Goal: Task Accomplishment & Management: Use online tool/utility

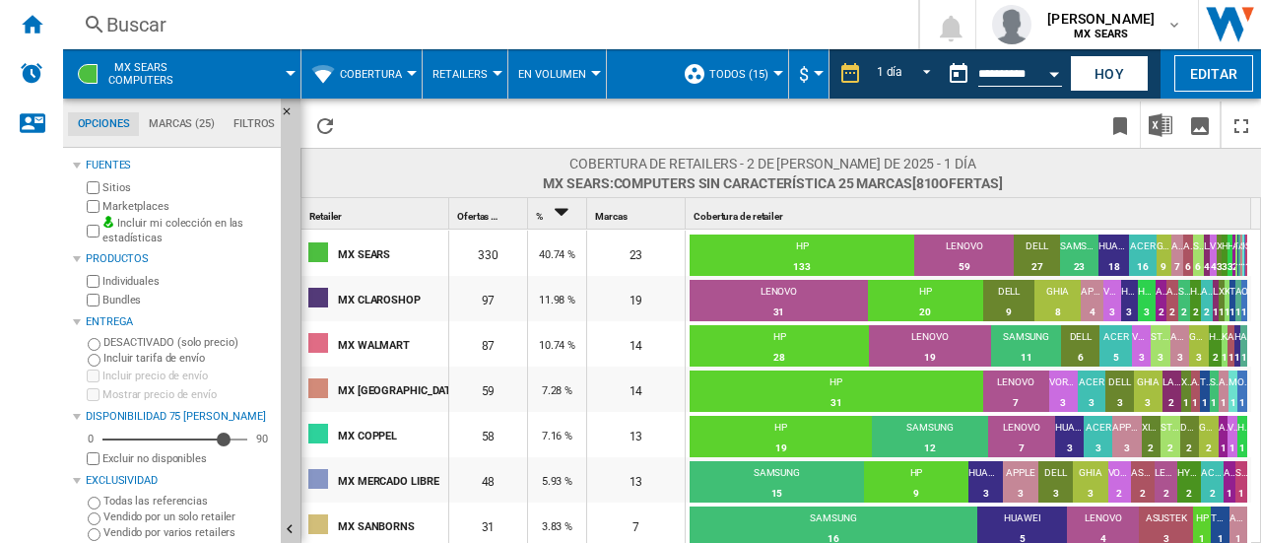
click at [353, 83] on button "Cobertura" at bounding box center [376, 73] width 72 height 49
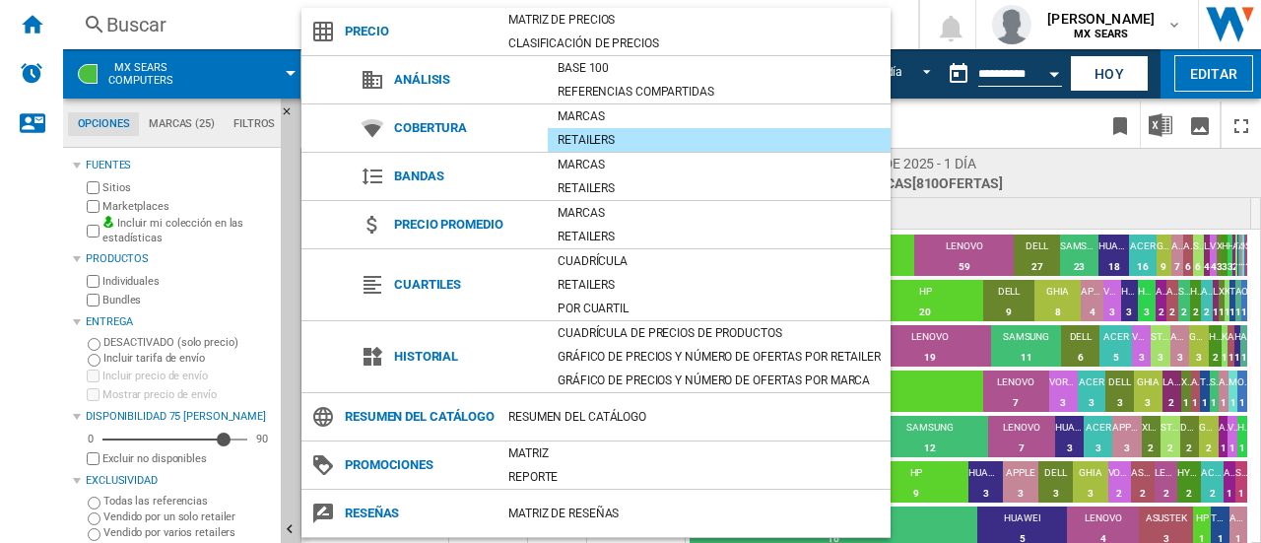
click at [401, 86] on span "Análisis" at bounding box center [465, 80] width 163 height 28
click at [247, 29] on md-backdrop at bounding box center [630, 271] width 1261 height 543
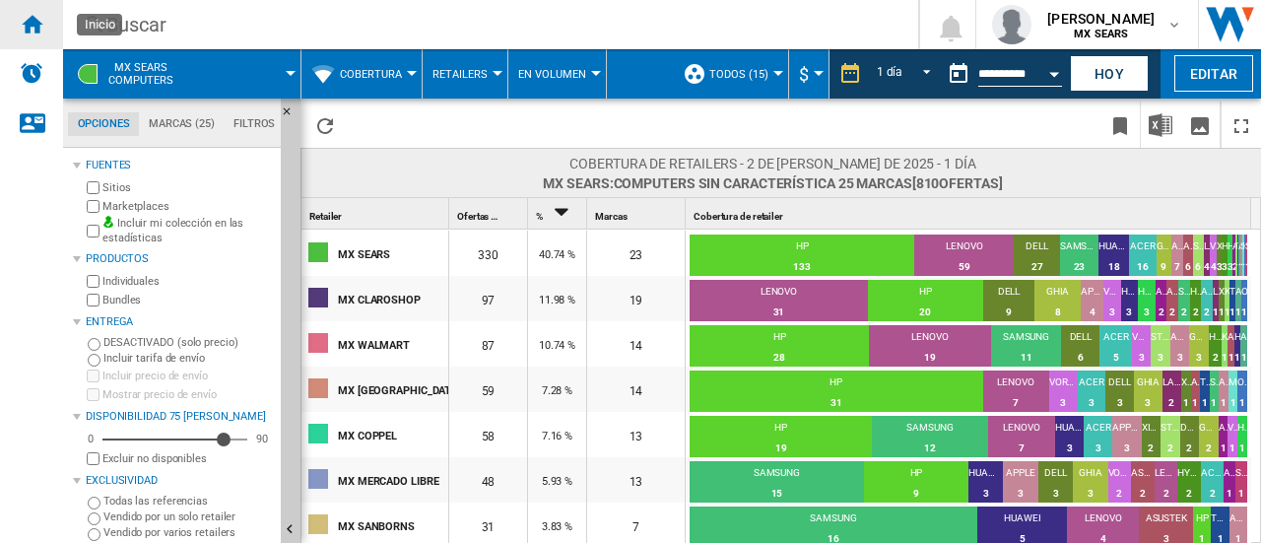
click at [28, 35] on div "Inicio" at bounding box center [31, 24] width 63 height 49
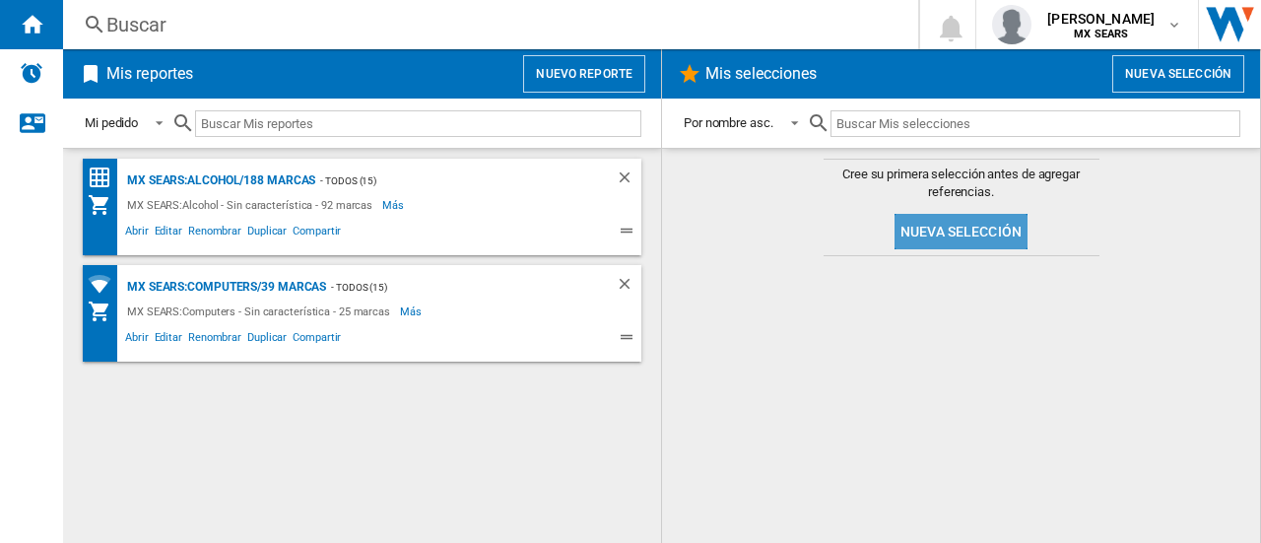
click at [979, 226] on button "Nueva selección" at bounding box center [960, 231] width 133 height 35
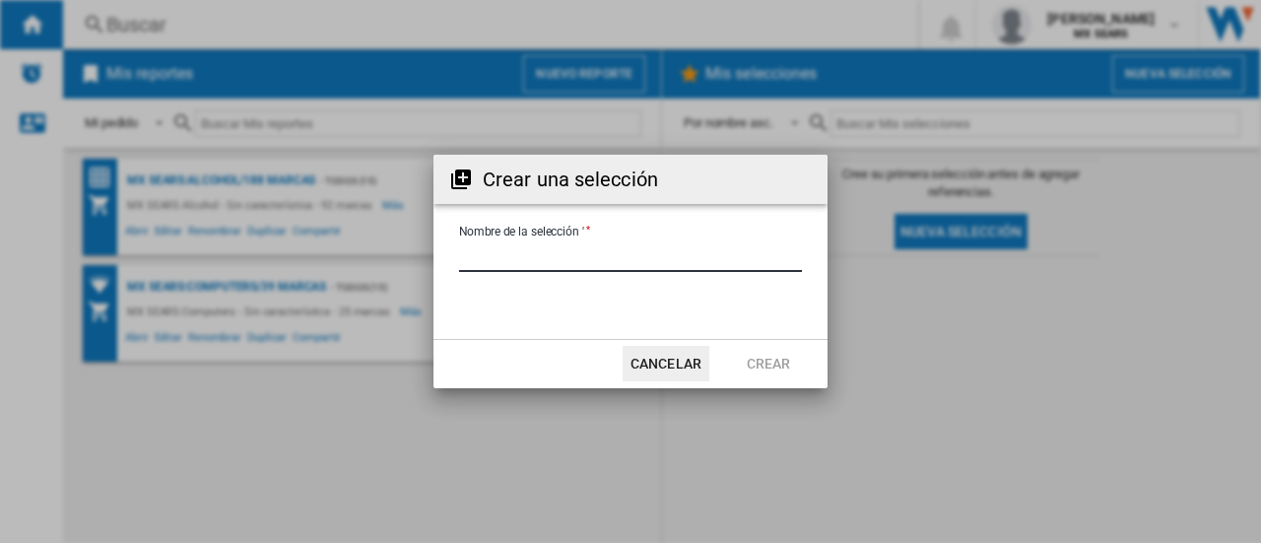
click at [492, 263] on input "Nombre de la selección '" at bounding box center [630, 257] width 343 height 30
type input "**********"
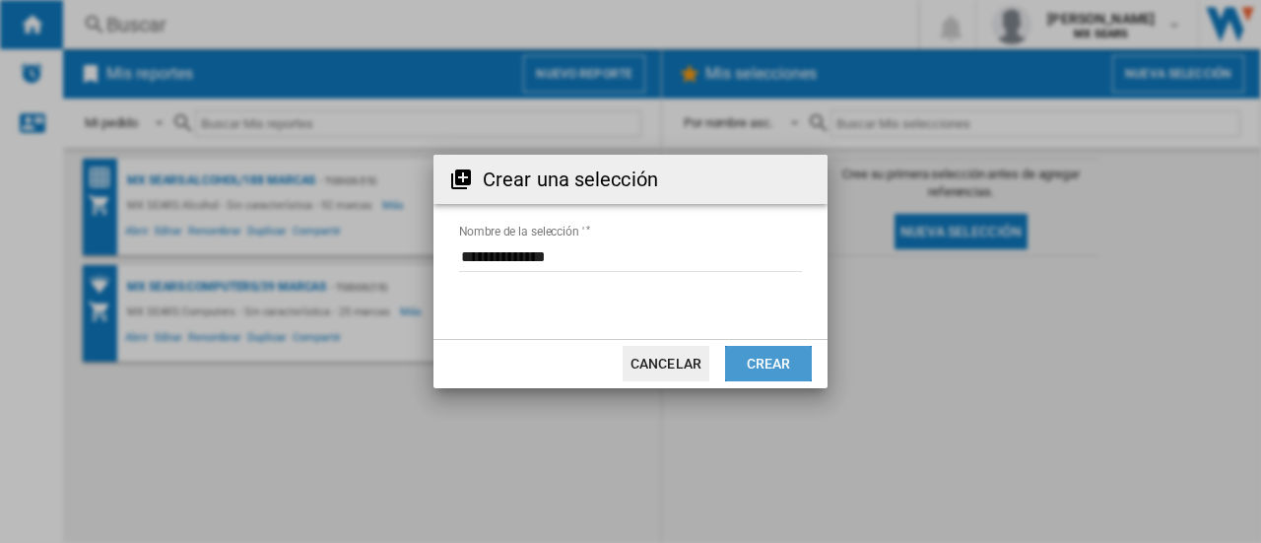
click at [763, 374] on button "Crear" at bounding box center [768, 363] width 87 height 35
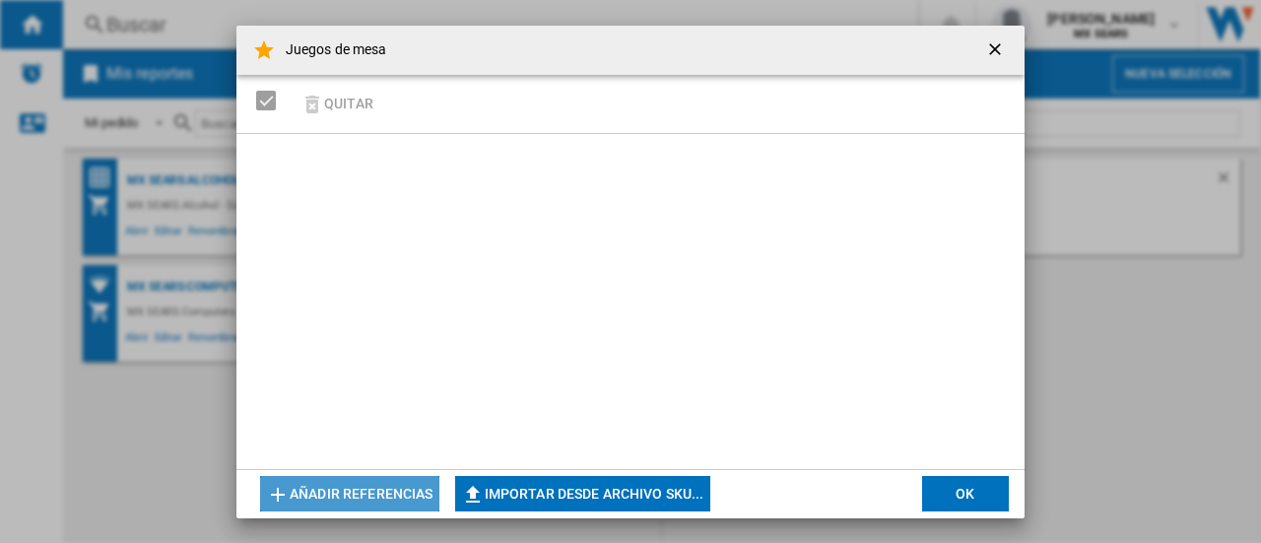
click at [402, 491] on button "Añadir referencias" at bounding box center [349, 493] width 179 height 35
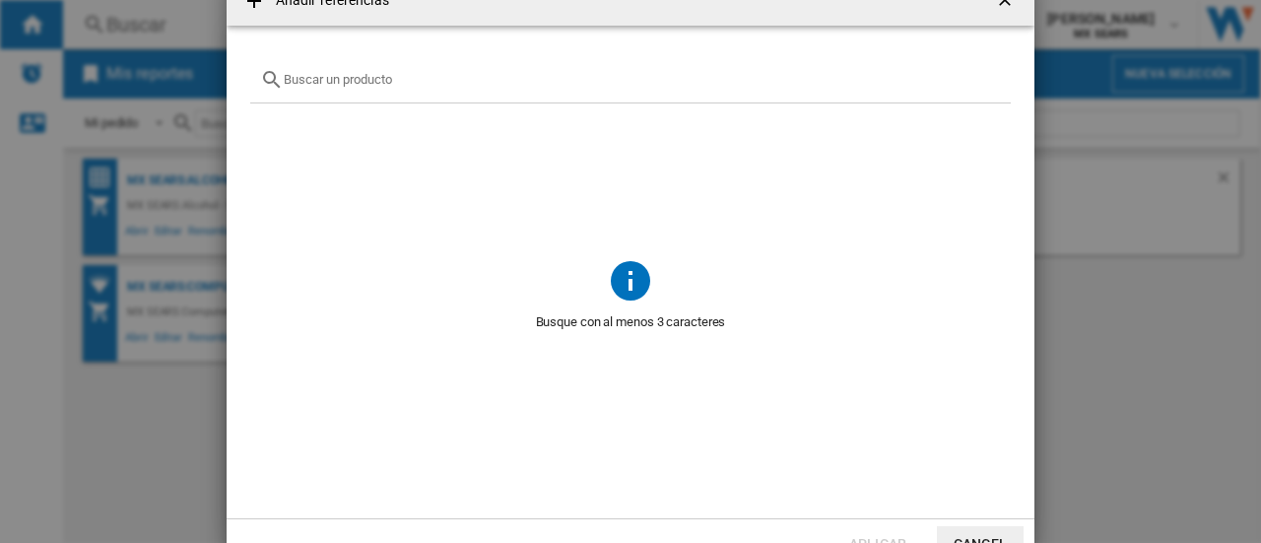
click at [403, 73] on input "text" at bounding box center [642, 79] width 717 height 15
click at [1003, 3] on ng-md-icon "getI18NText('BUTTONS.CLOSE_DIALOG')" at bounding box center [1007, 2] width 24 height 24
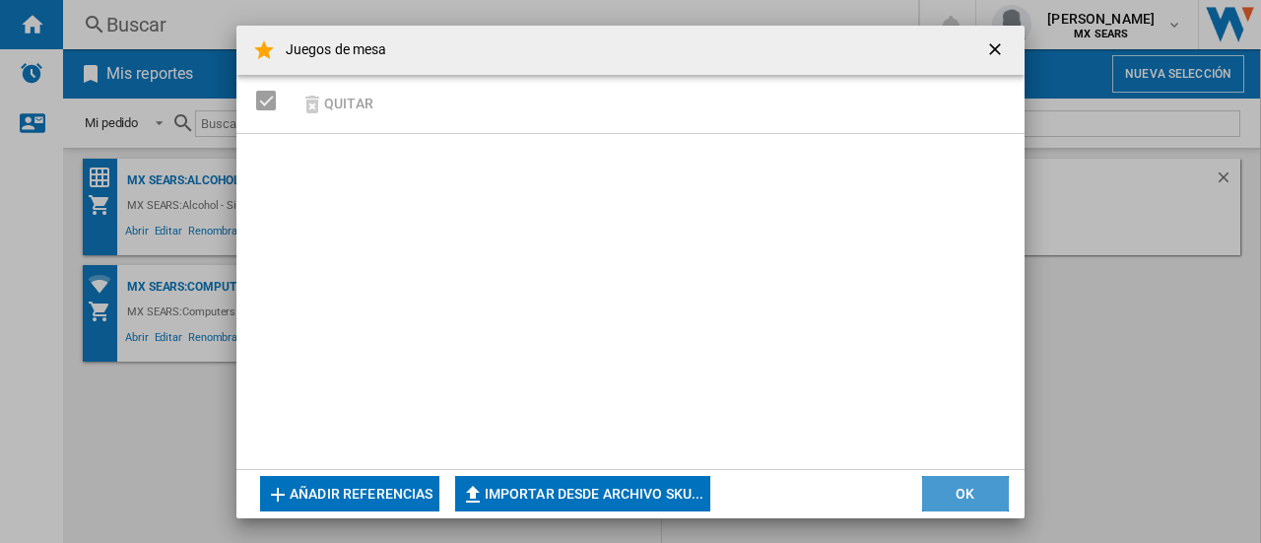
click at [984, 497] on button "OK" at bounding box center [965, 493] width 87 height 35
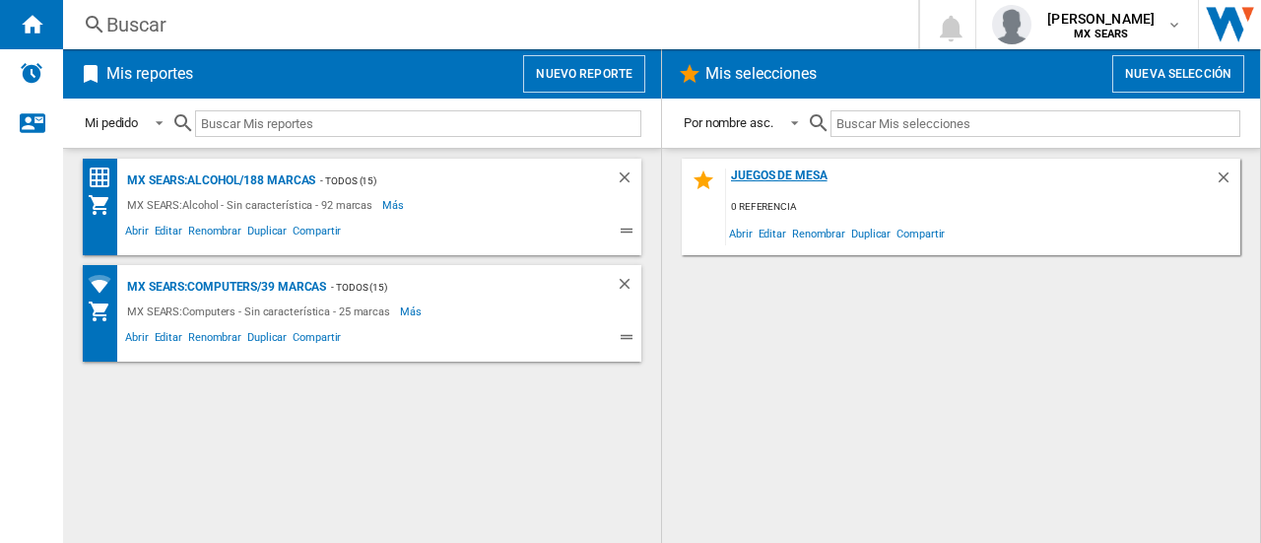
click at [760, 176] on div "Juegos de mesa" at bounding box center [970, 181] width 489 height 27
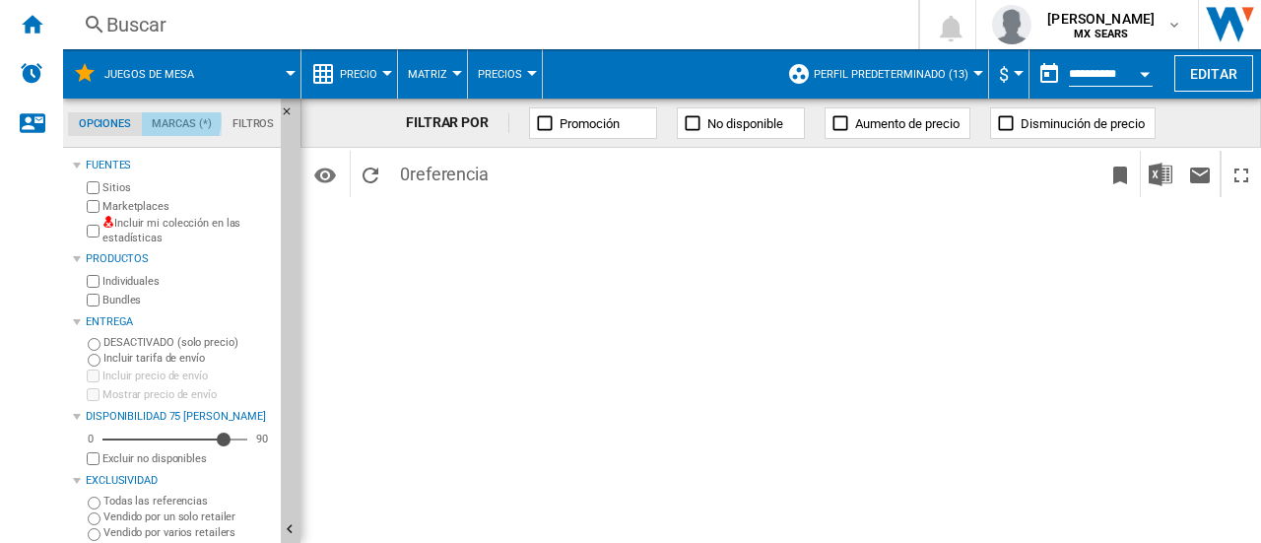
click at [173, 121] on md-tab-item "Marcas (*)" at bounding box center [182, 124] width 81 height 24
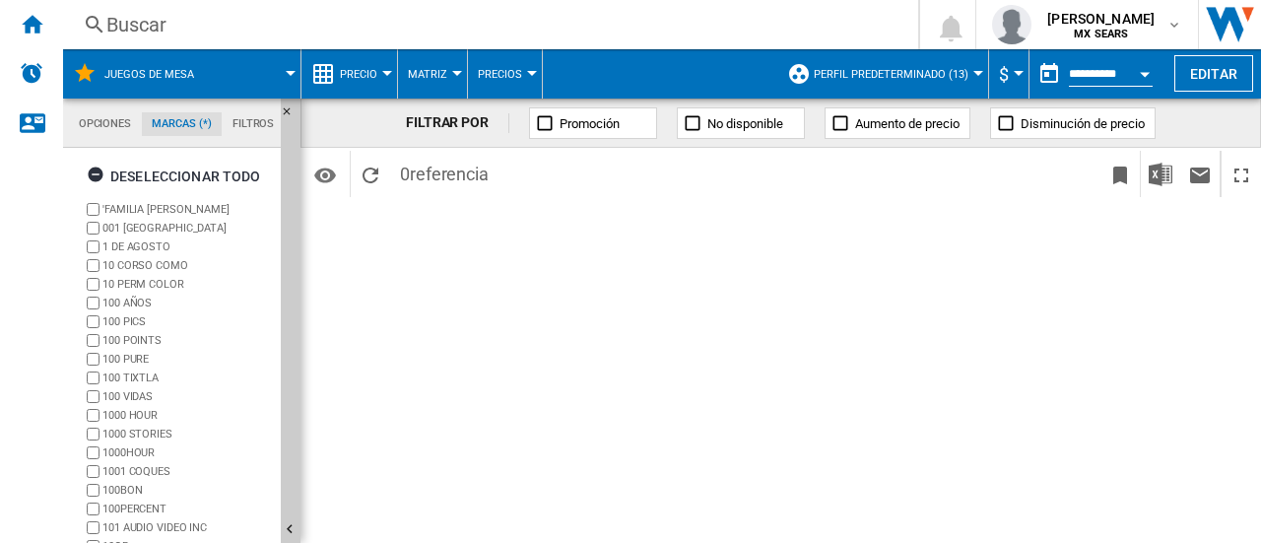
scroll to position [76, 0]
click at [95, 125] on md-tab-item "Opciones" at bounding box center [105, 124] width 74 height 24
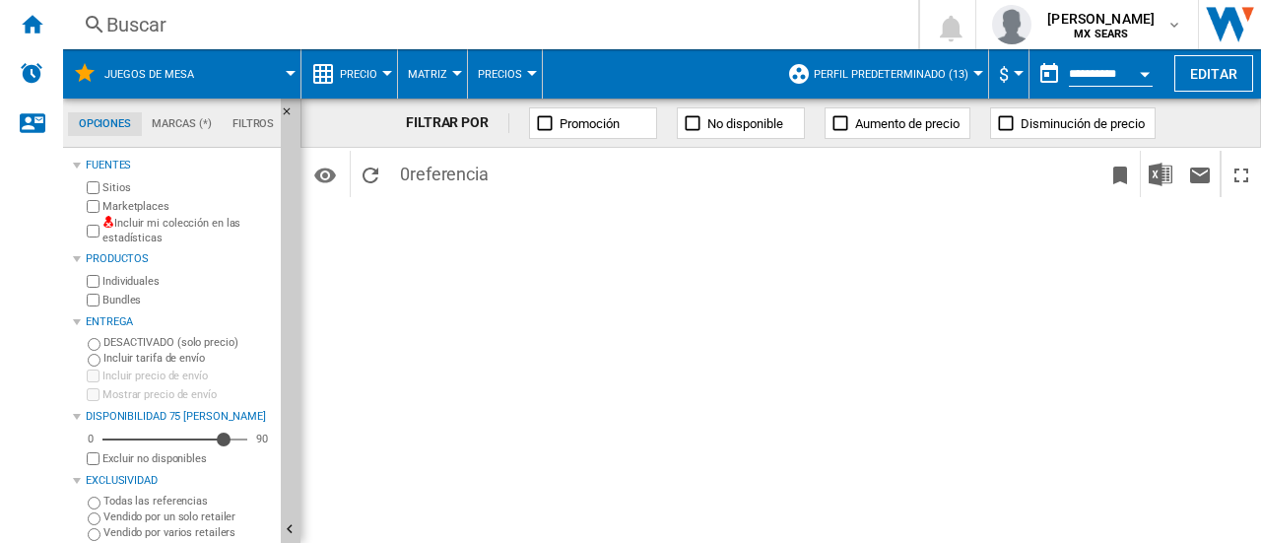
scroll to position [23, 0]
click at [234, 120] on md-tab-item "Filtros" at bounding box center [253, 124] width 63 height 24
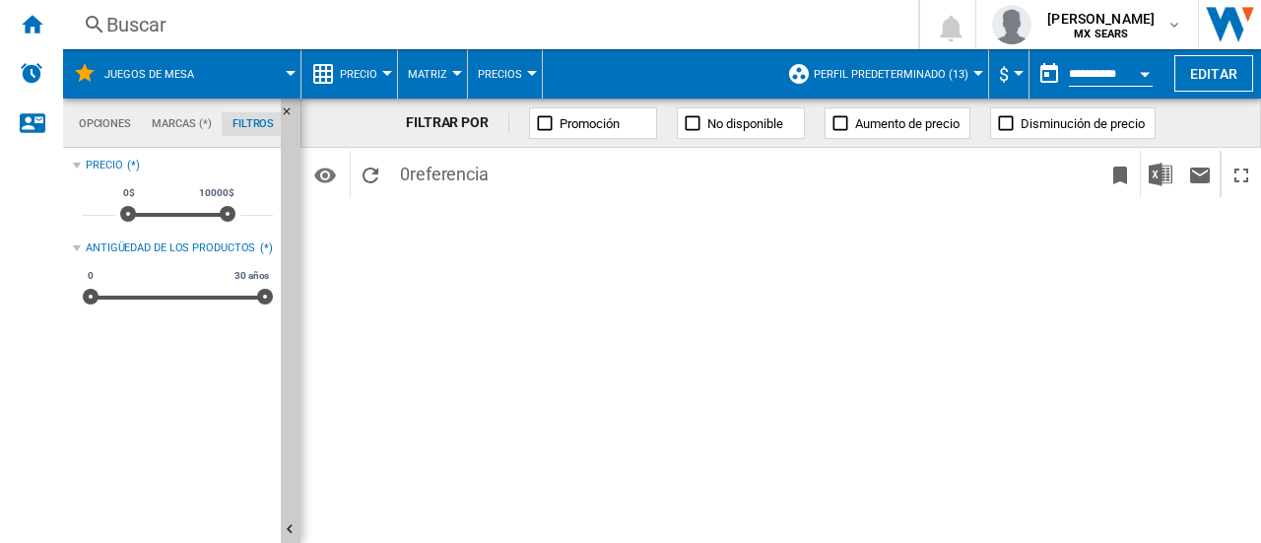
scroll to position [128, 0]
click at [371, 75] on span "Precio" at bounding box center [358, 74] width 37 height 13
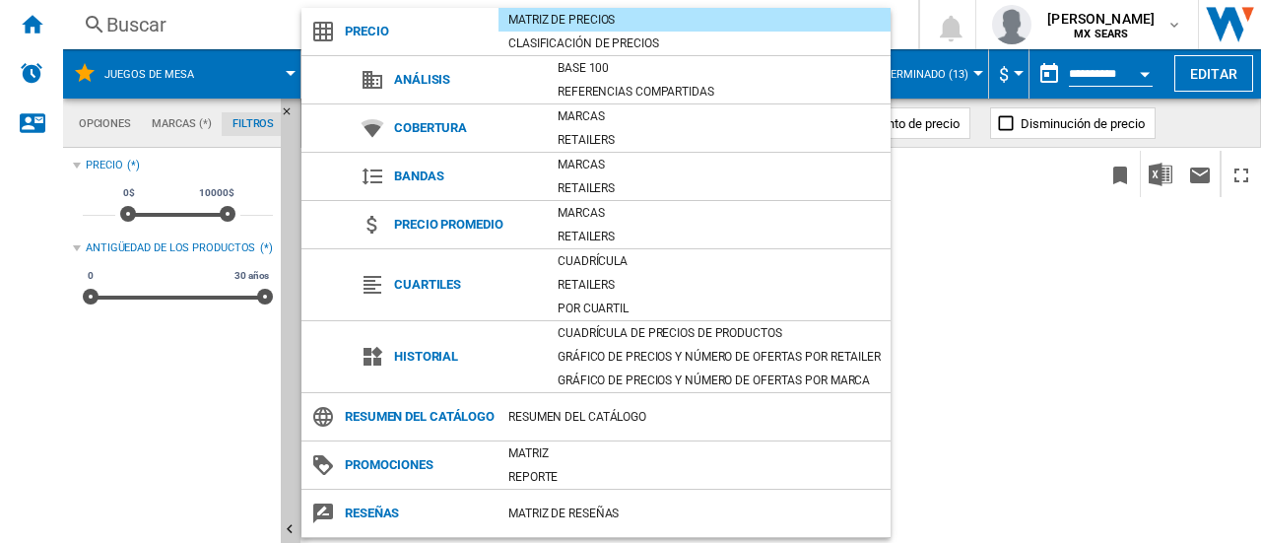
click at [445, 226] on span "Precio promedio" at bounding box center [465, 225] width 163 height 28
click at [933, 419] on md-backdrop at bounding box center [630, 271] width 1261 height 543
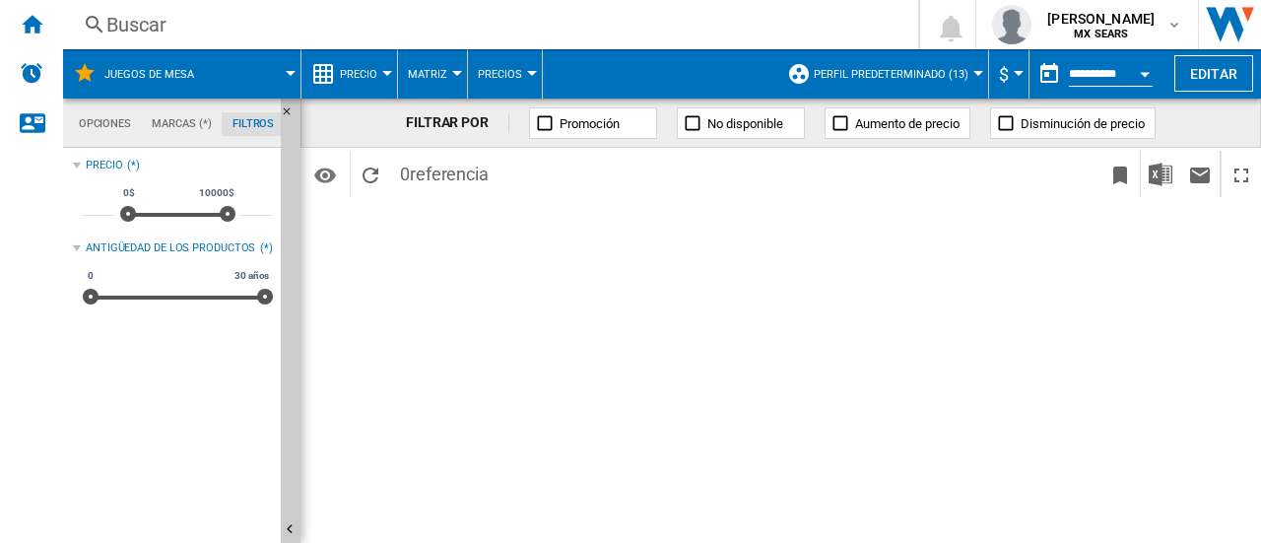
click at [412, 179] on span "0 referencia" at bounding box center [444, 171] width 108 height 41
click at [33, 25] on ng-md-icon "Inicio" at bounding box center [32, 24] width 24 height 24
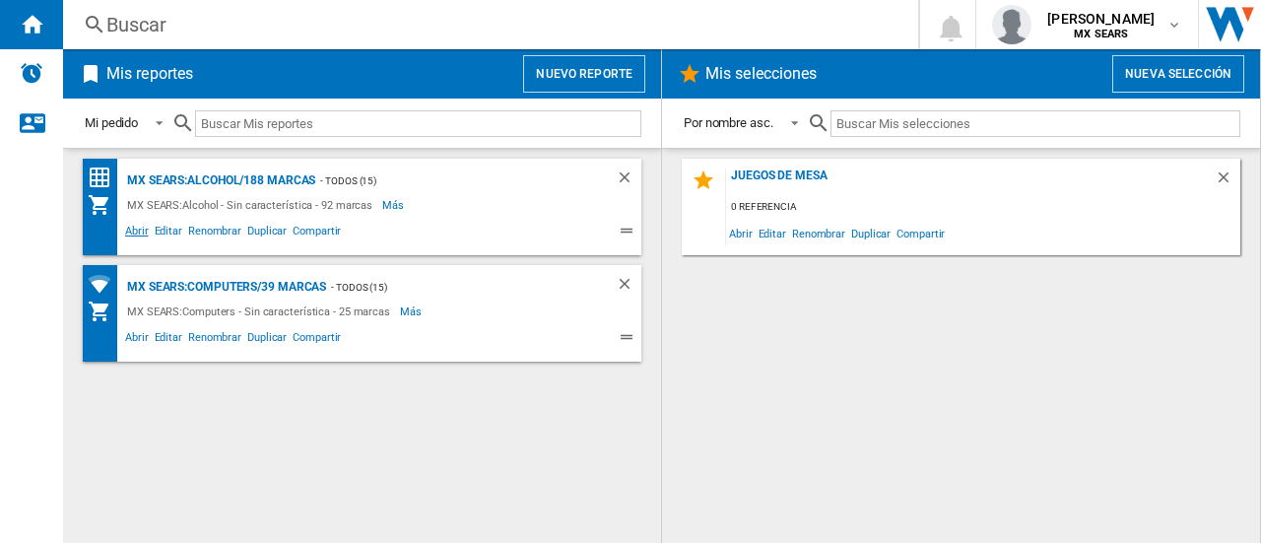
click at [145, 233] on span "Abrir" at bounding box center [137, 234] width 30 height 24
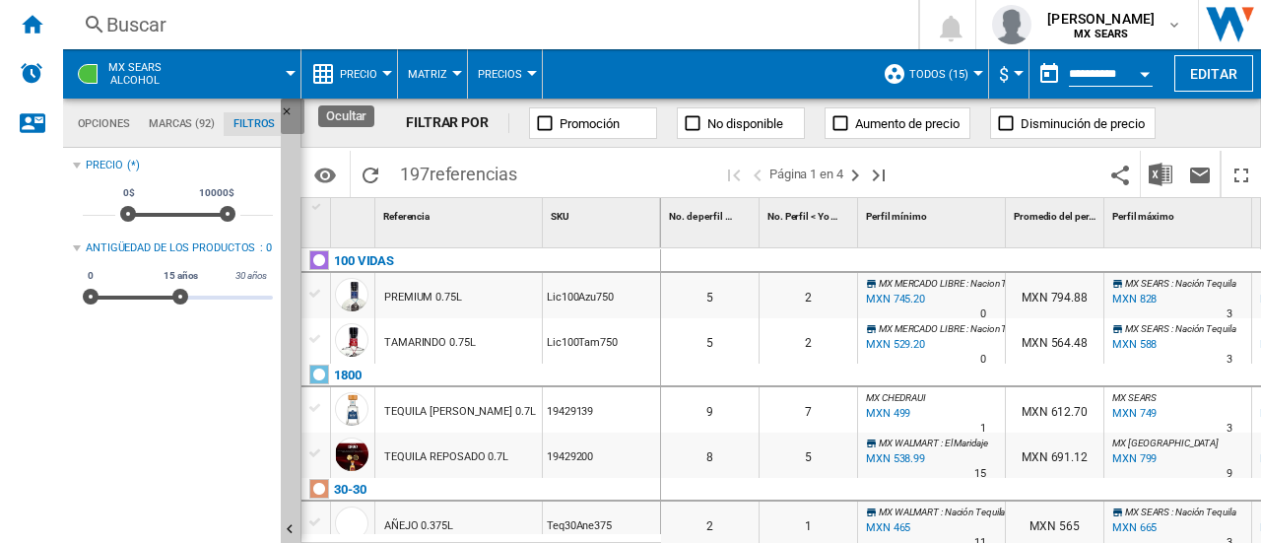
click at [285, 110] on ng-md-icon "Ocultar" at bounding box center [293, 117] width 24 height 24
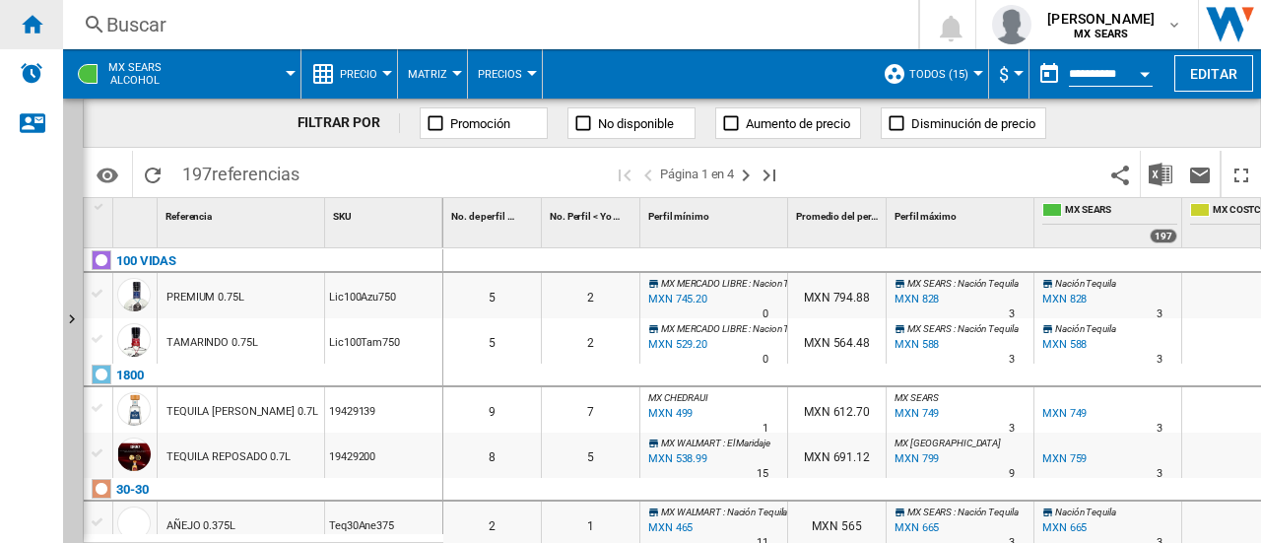
click at [20, 36] on div "Inicio" at bounding box center [31, 24] width 63 height 49
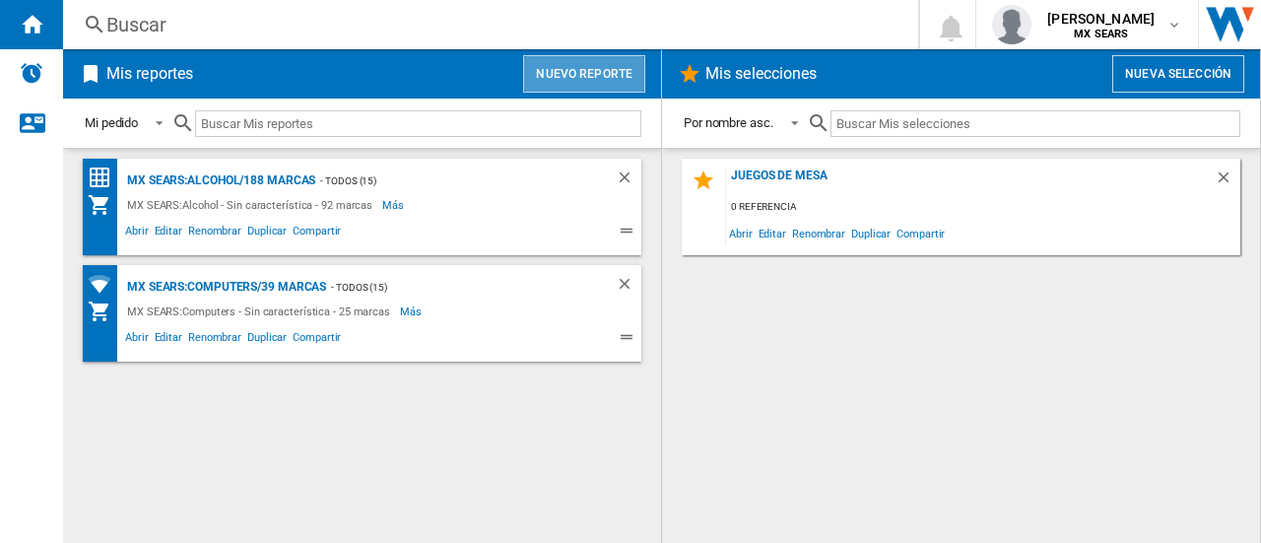
click at [587, 86] on button "Nuevo reporte" at bounding box center [584, 73] width 122 height 37
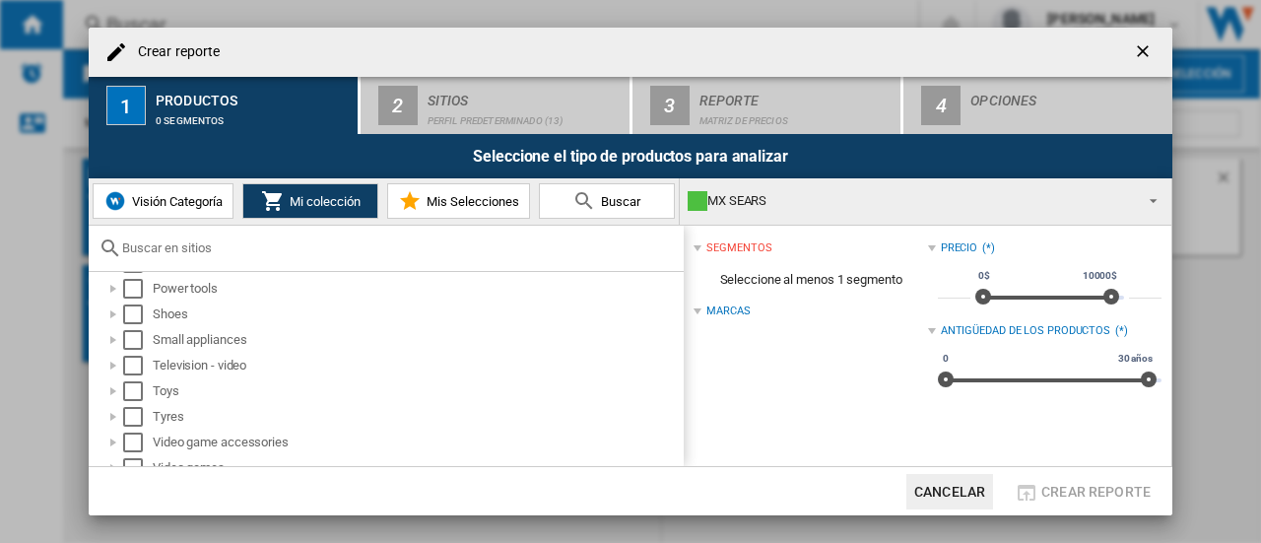
scroll to position [301, 0]
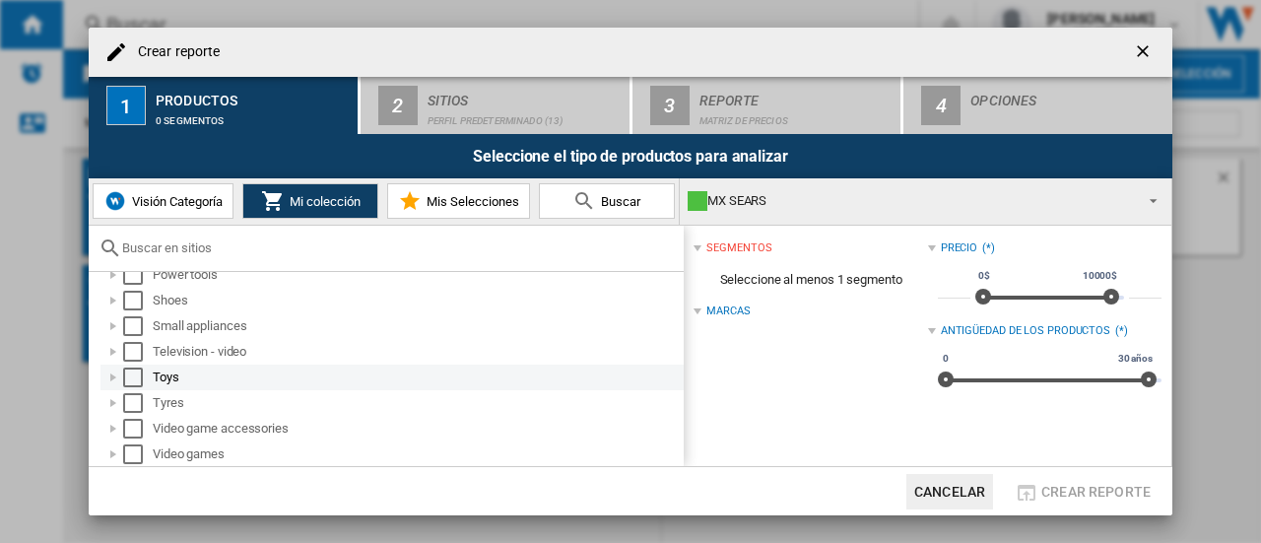
click at [145, 379] on md-checkbox "Select" at bounding box center [138, 377] width 30 height 20
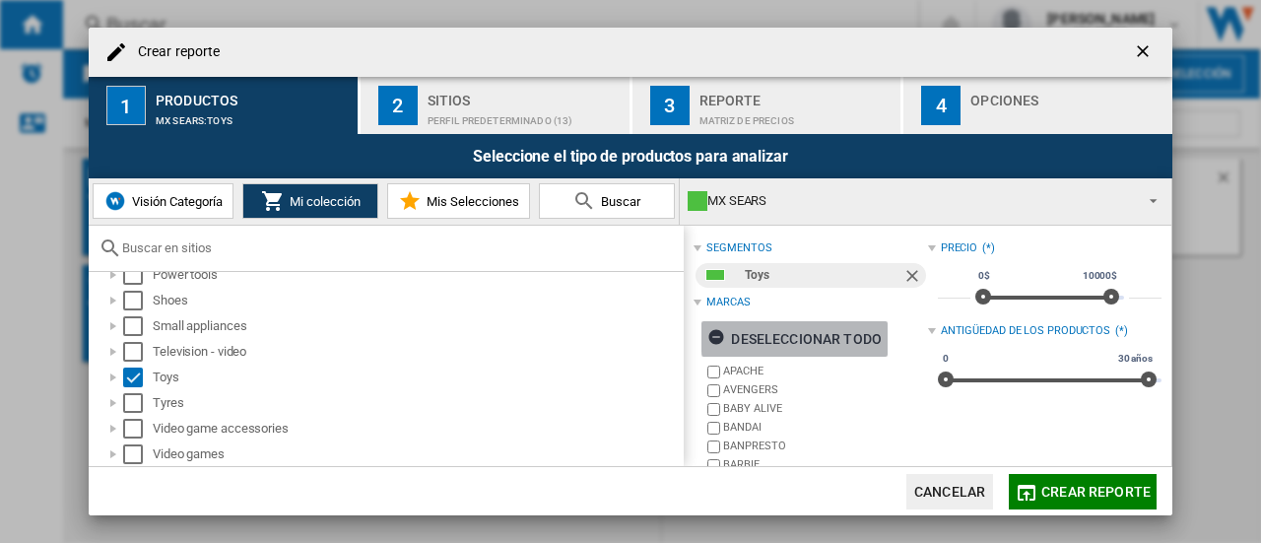
click at [858, 334] on div "Deseleccionar todo" at bounding box center [794, 338] width 174 height 35
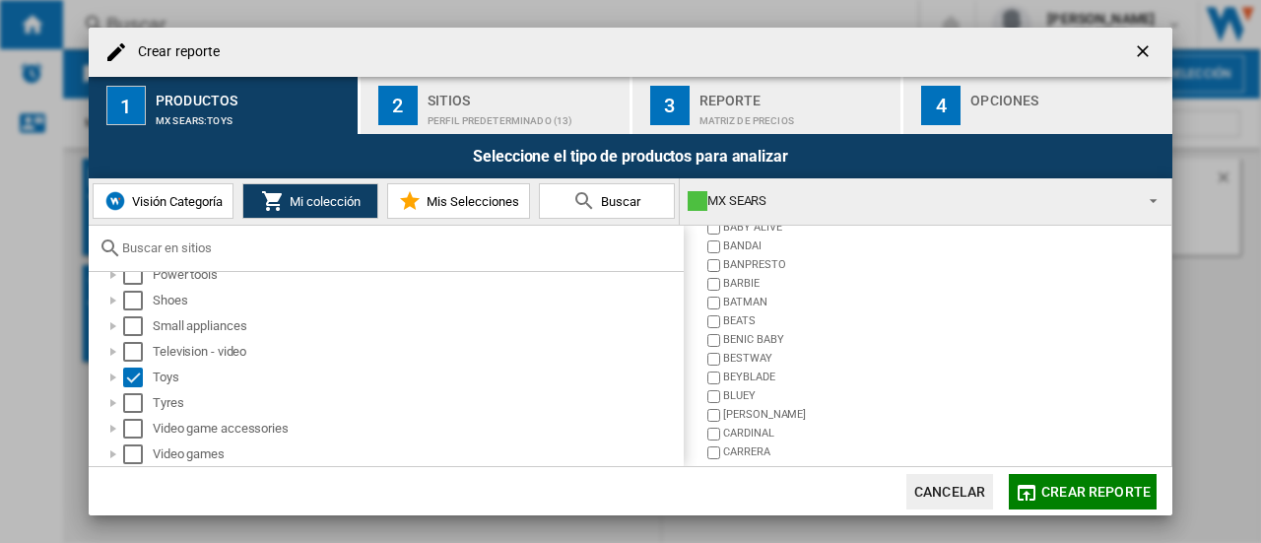
scroll to position [219, 0]
click at [733, 437] on div "+Mostrar todo" at bounding box center [815, 435] width 224 height 15
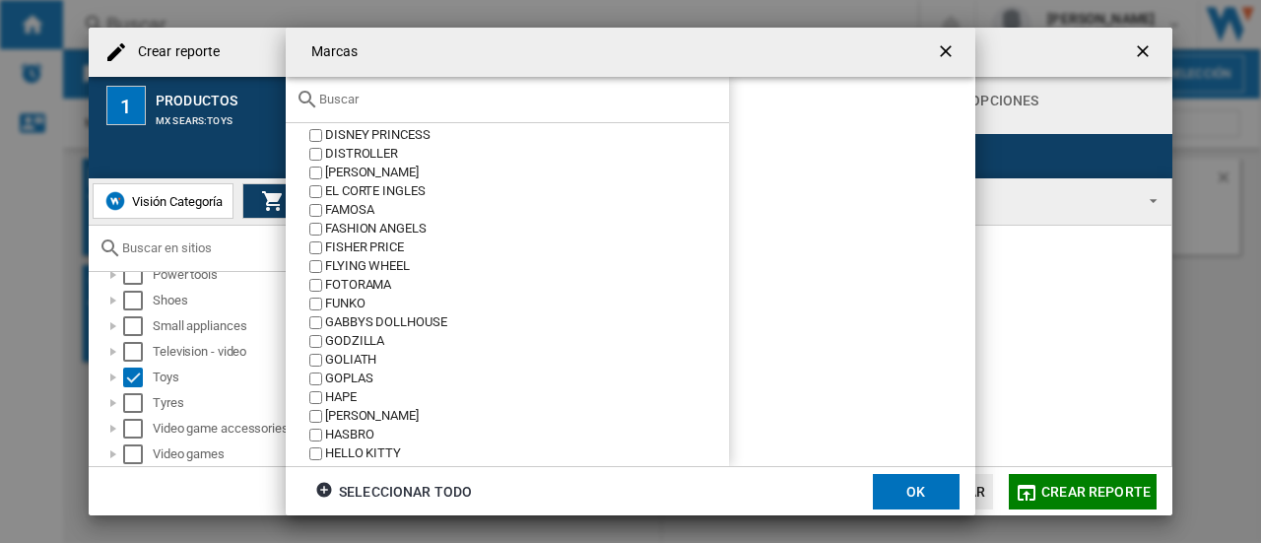
scroll to position [437, 0]
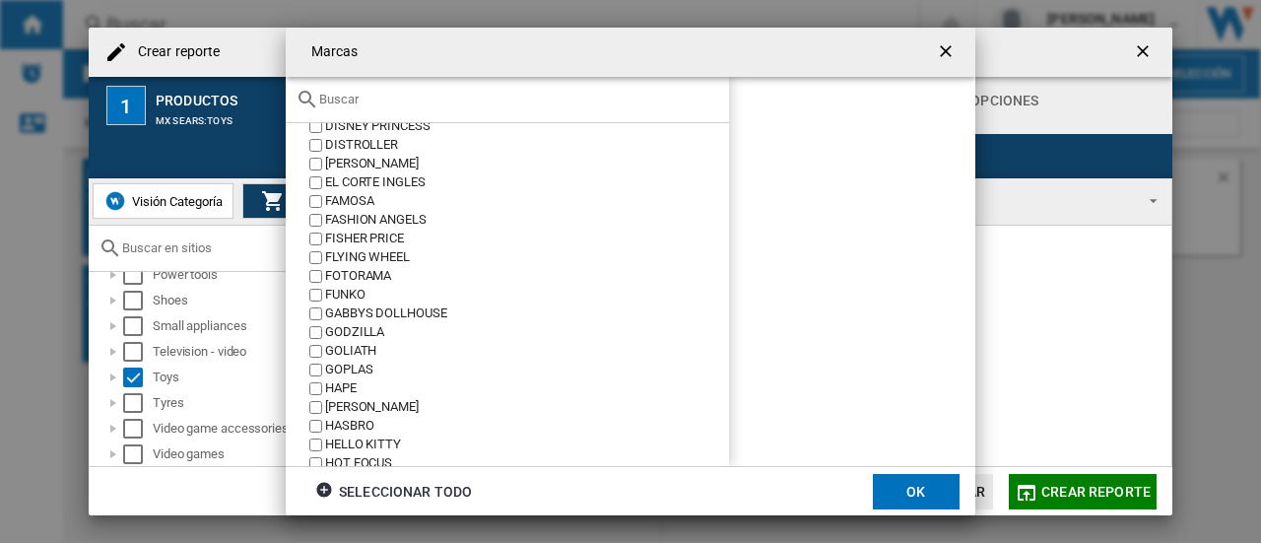
click at [323, 294] on label "FUNKO" at bounding box center [517, 295] width 424 height 19
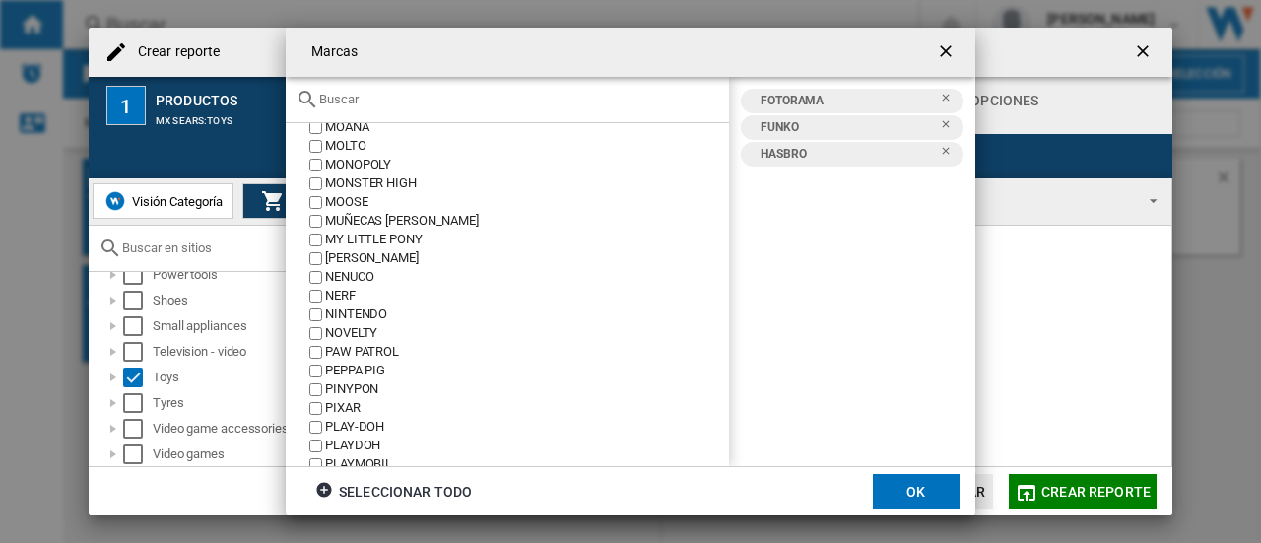
scroll to position [1334, 0]
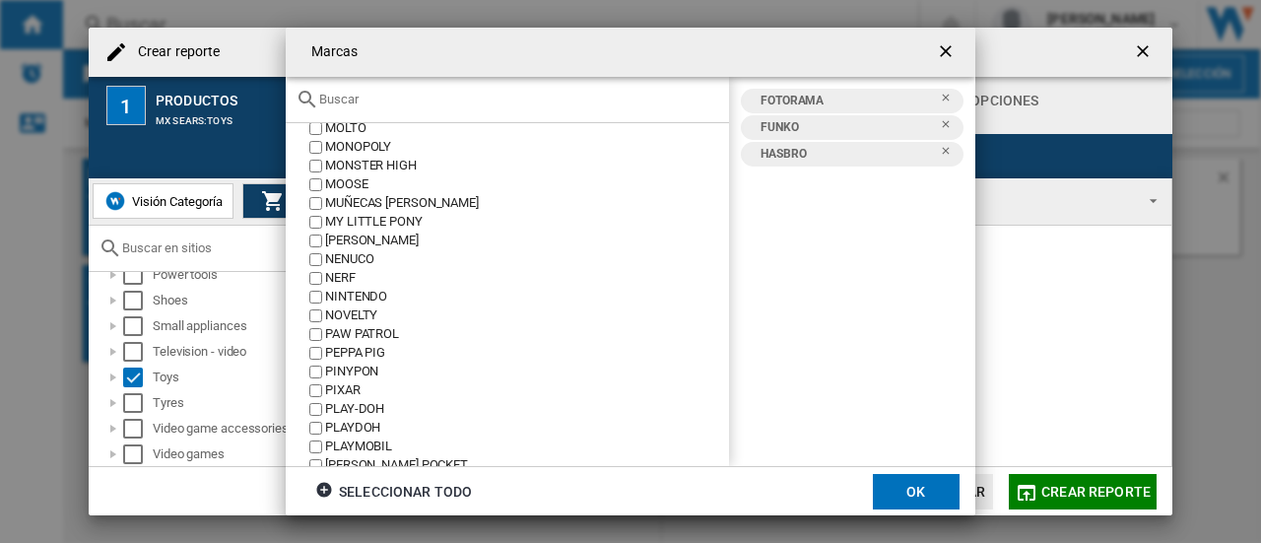
click at [323, 312] on label "NOVELTY" at bounding box center [517, 315] width 424 height 19
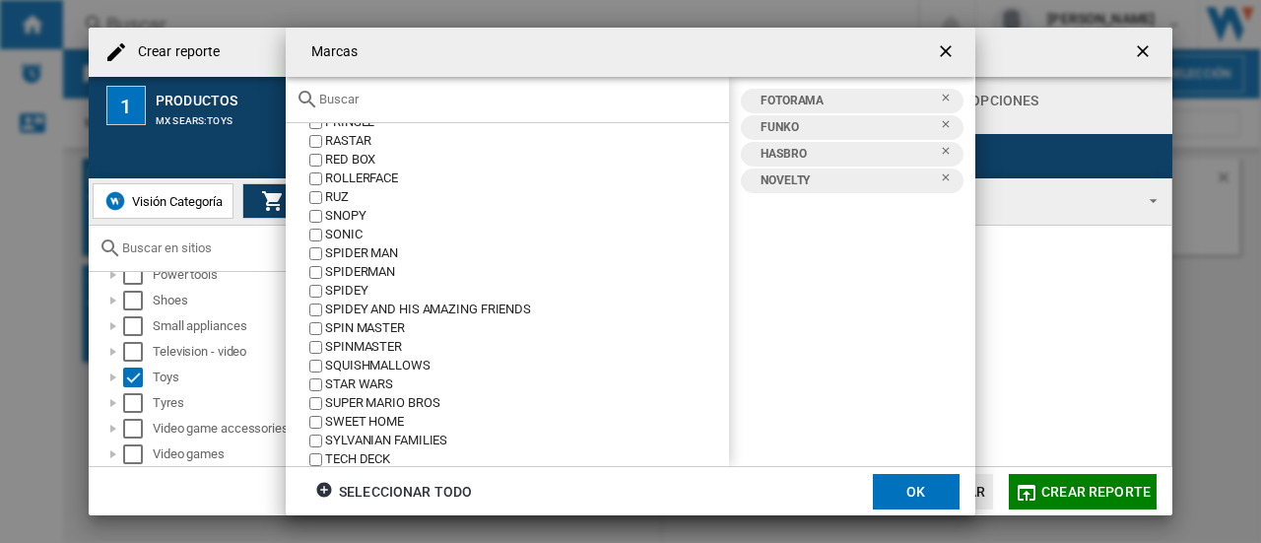
scroll to position [1719, 0]
click at [326, 341] on div "SPINMASTER" at bounding box center [527, 342] width 404 height 19
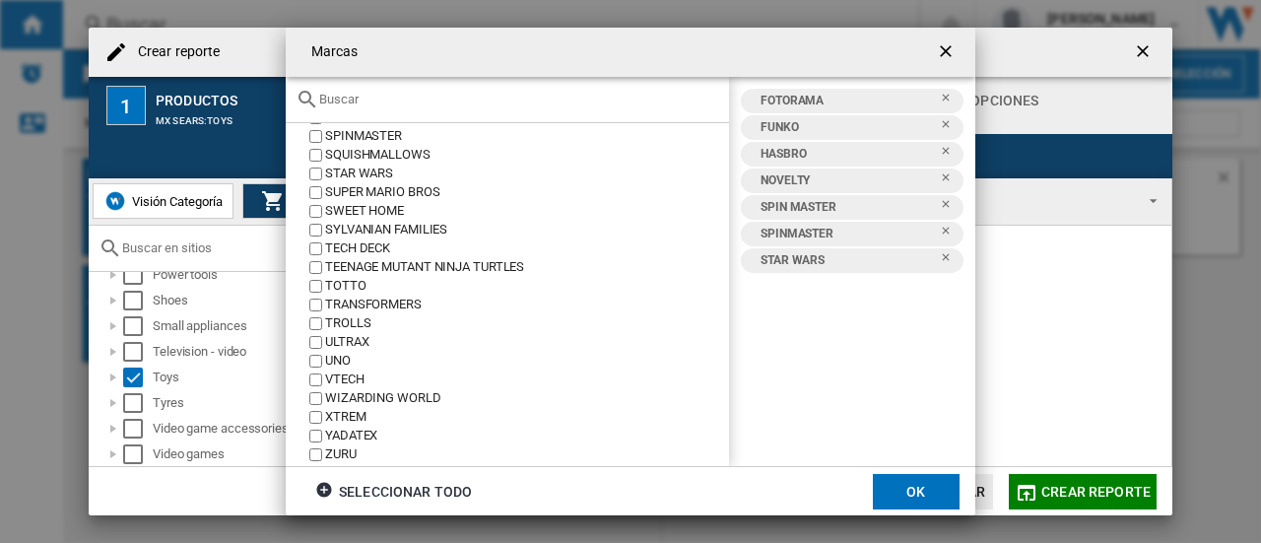
scroll to position [1941, 0]
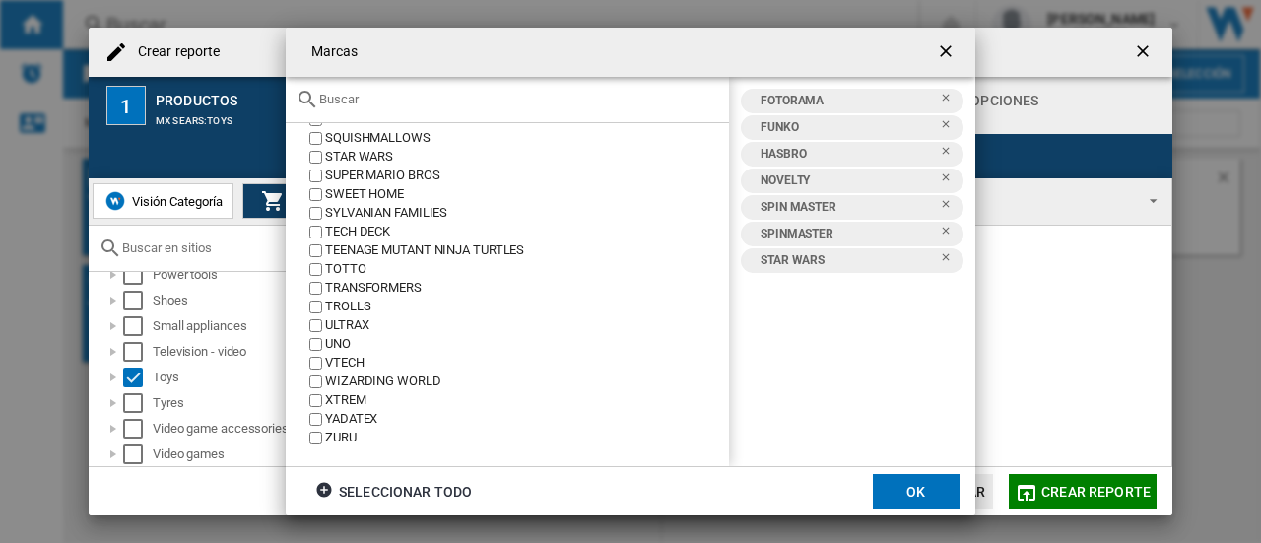
click at [921, 495] on button "OK" at bounding box center [916, 491] width 87 height 35
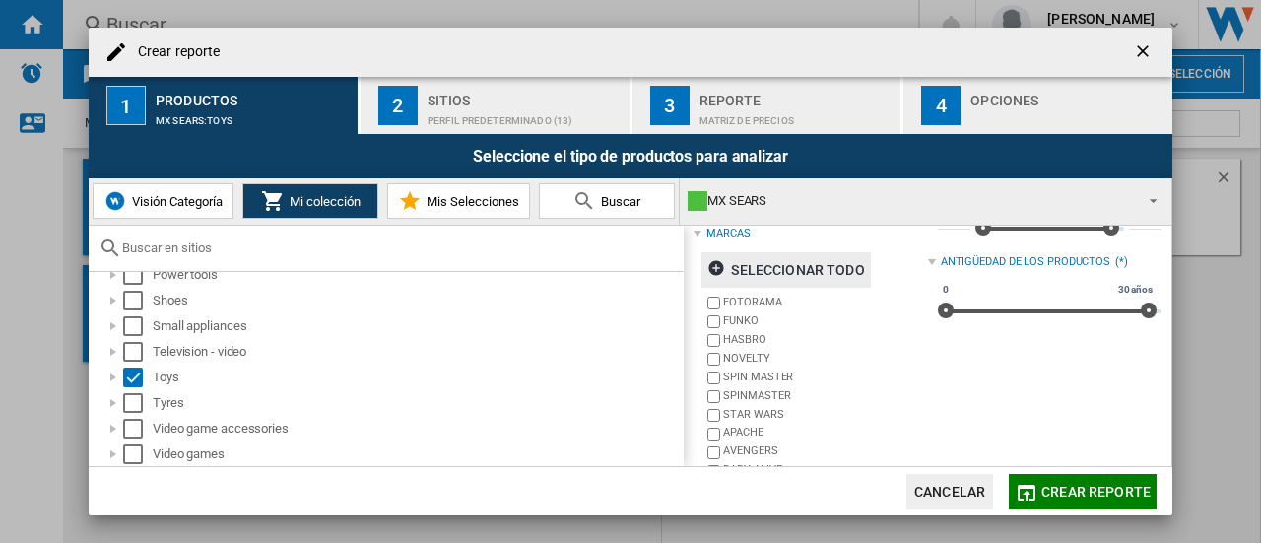
scroll to position [0, 0]
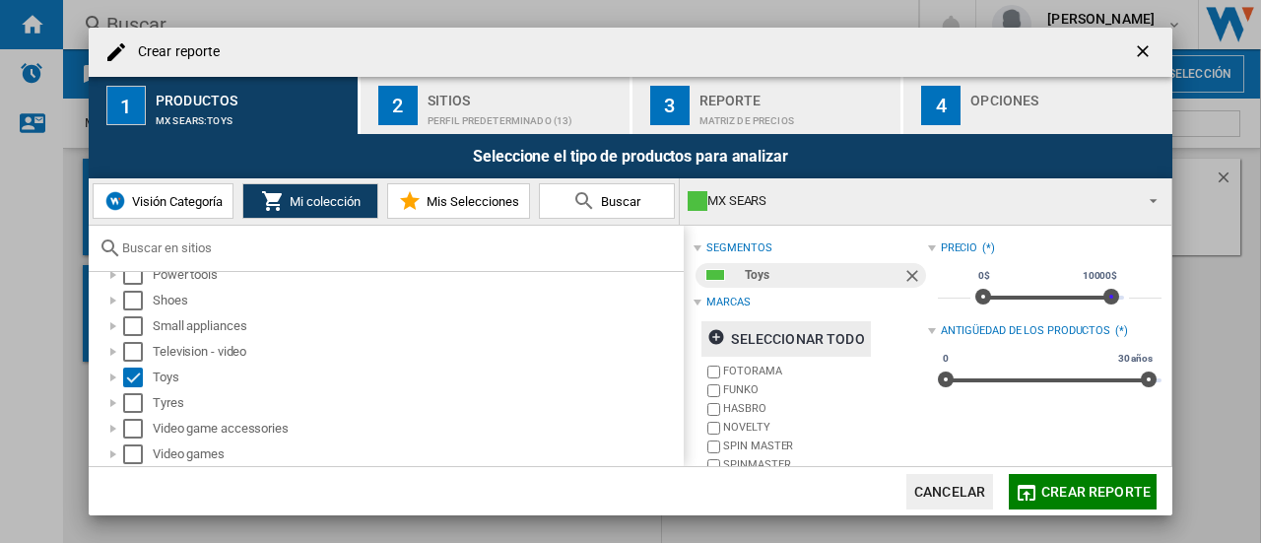
type input "*****"
drag, startPoint x: 1104, startPoint y: 296, endPoint x: 1117, endPoint y: 295, distance: 12.8
click at [1117, 295] on div "* 0$ 10000$ 0$ 10000$ *****" at bounding box center [1050, 288] width 224 height 55
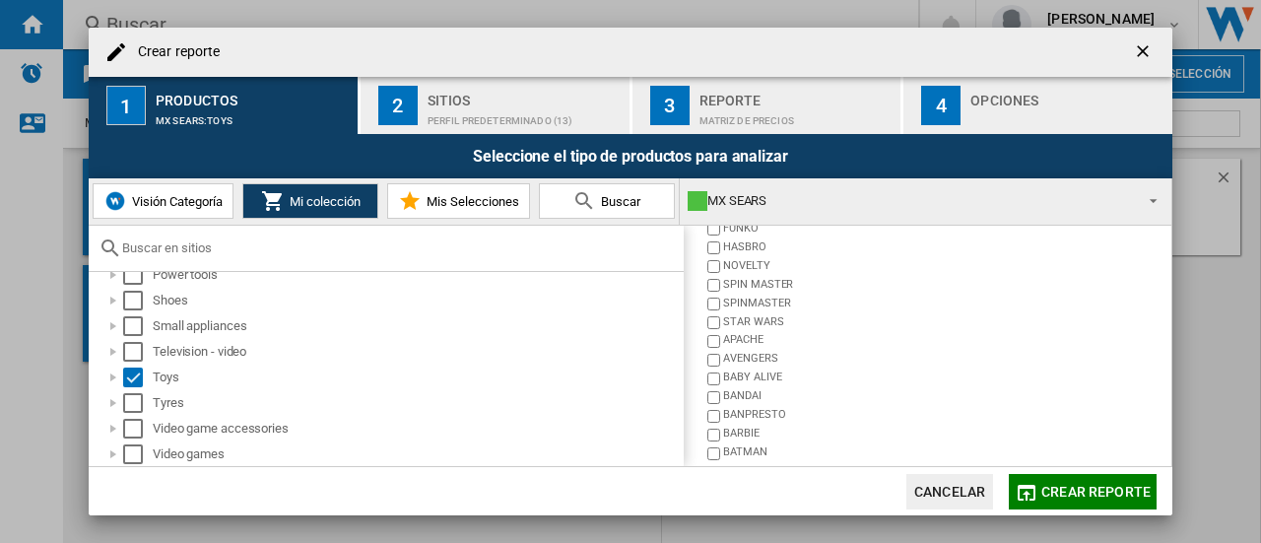
scroll to position [219, 0]
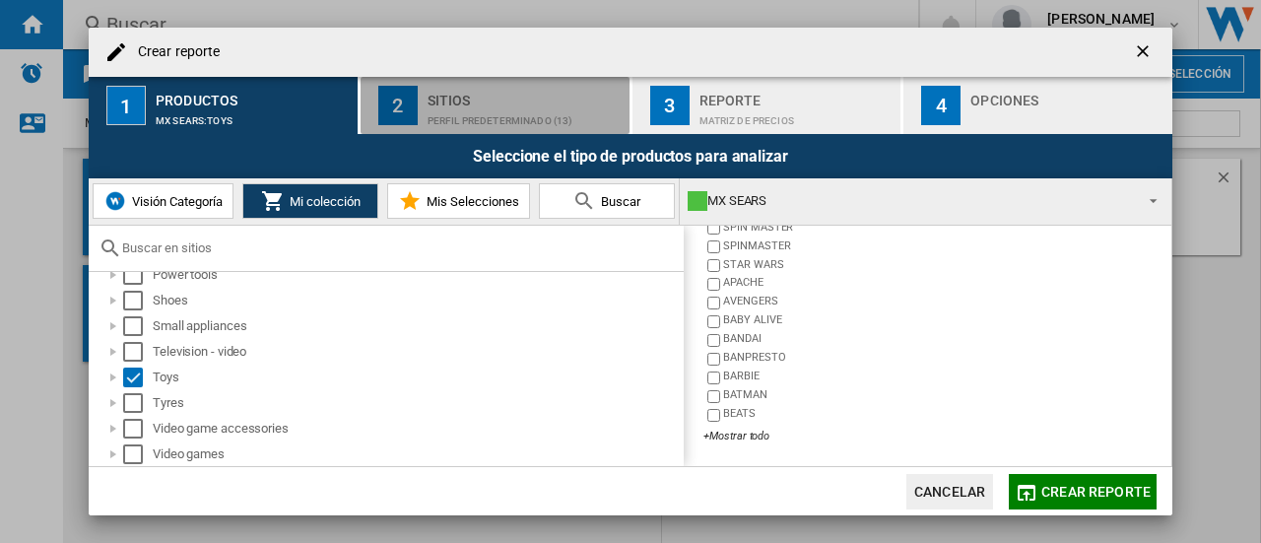
click at [446, 113] on div "Perfil predeterminado (13)" at bounding box center [524, 115] width 194 height 21
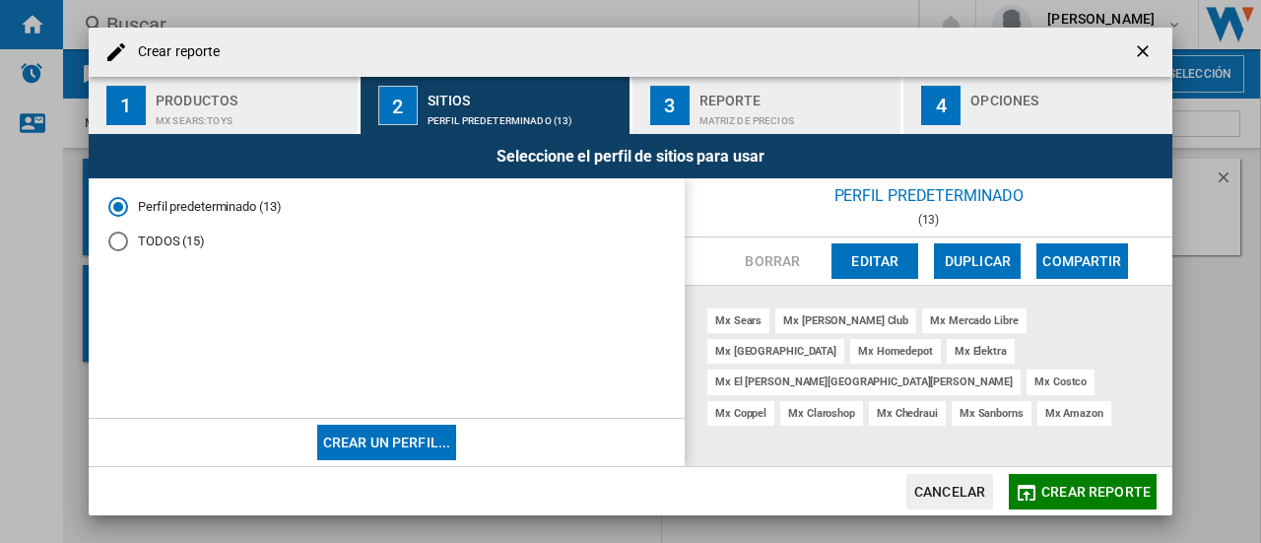
click at [179, 239] on md-radio-button "TODOS (15)" at bounding box center [386, 240] width 556 height 19
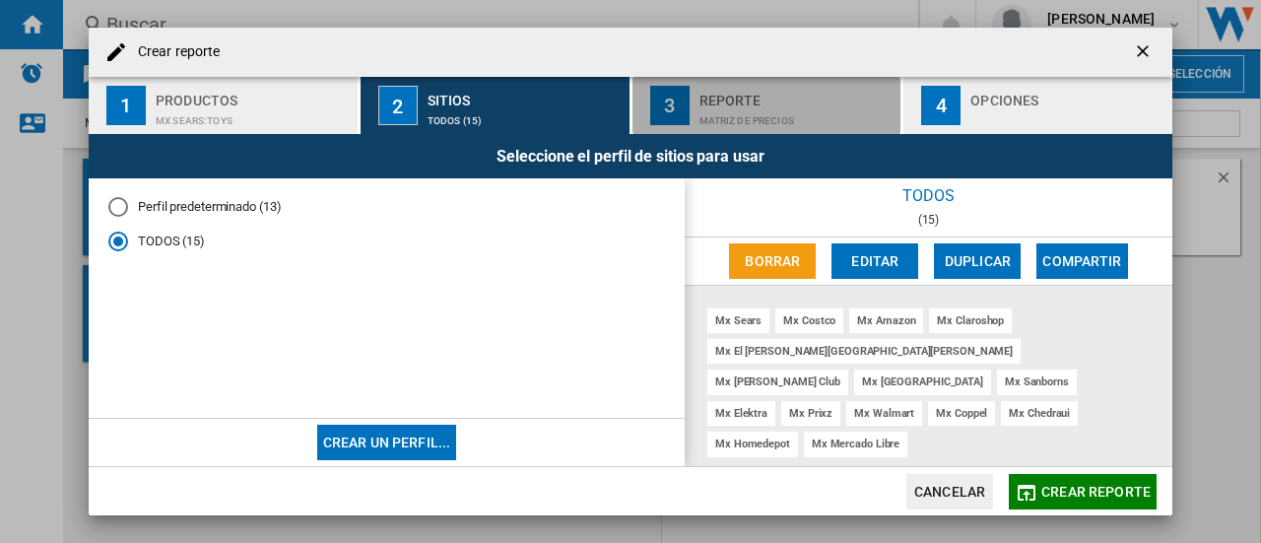
click at [776, 119] on div "Matriz de precios" at bounding box center [796, 115] width 194 height 21
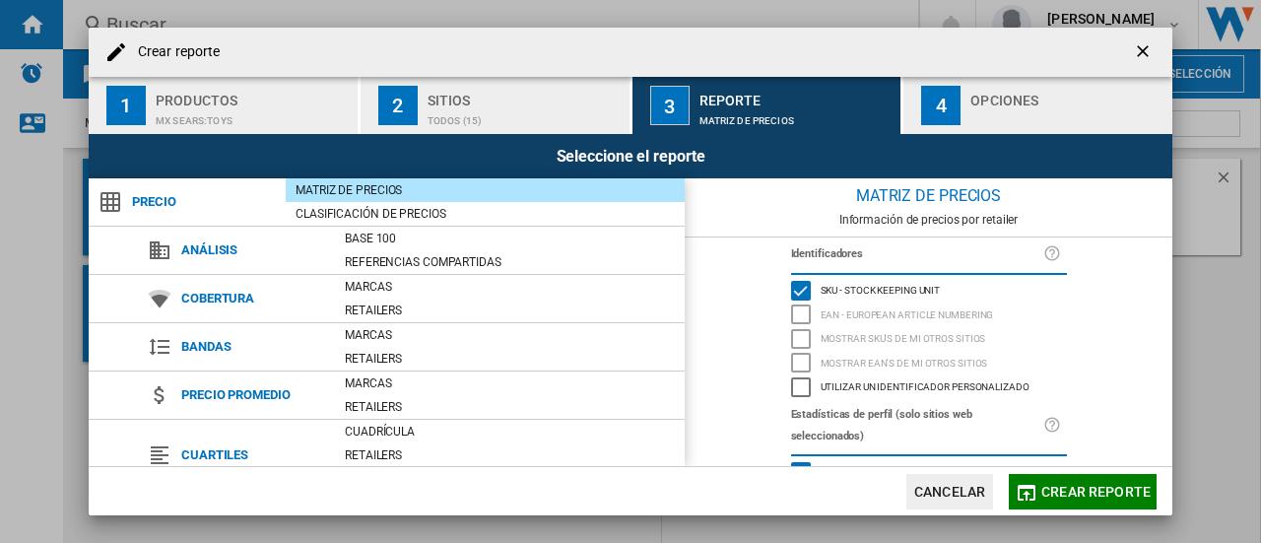
click at [159, 454] on ng-md-icon at bounding box center [160, 455] width 24 height 24
click at [158, 456] on ng-md-icon at bounding box center [160, 455] width 24 height 24
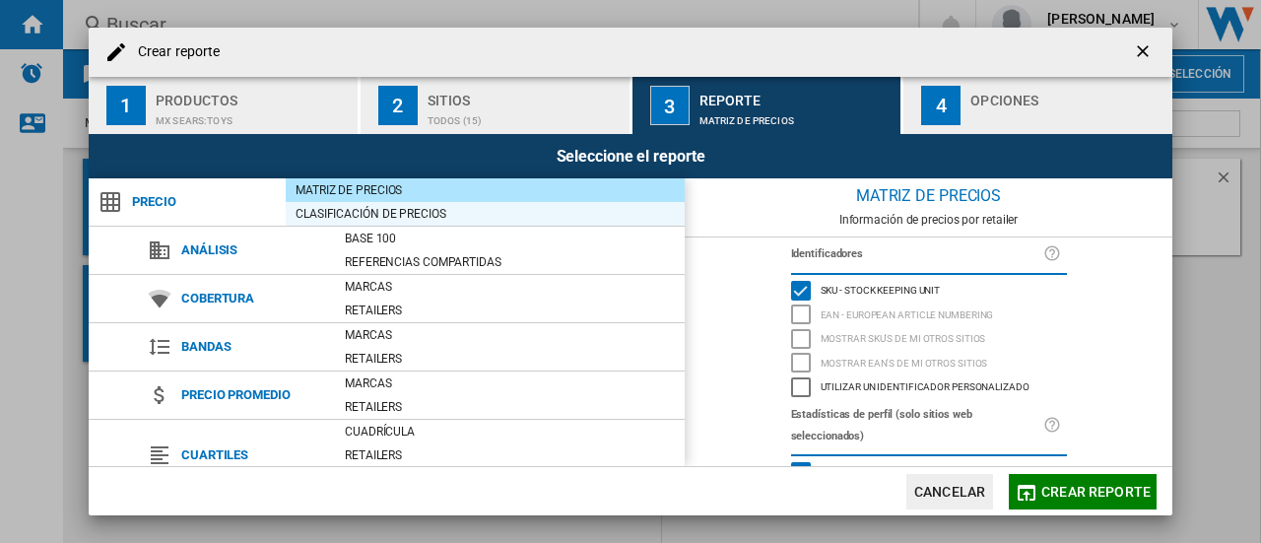
click at [368, 214] on div "Clasificación de precios" at bounding box center [485, 214] width 399 height 20
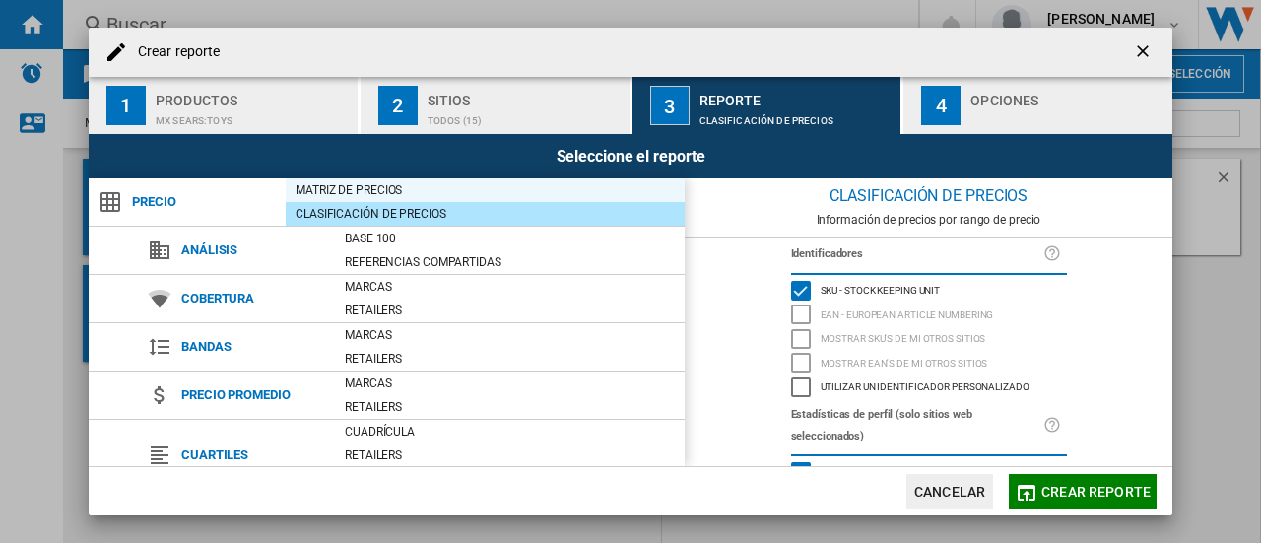
click at [366, 178] on div "Matriz de precios" at bounding box center [485, 190] width 399 height 24
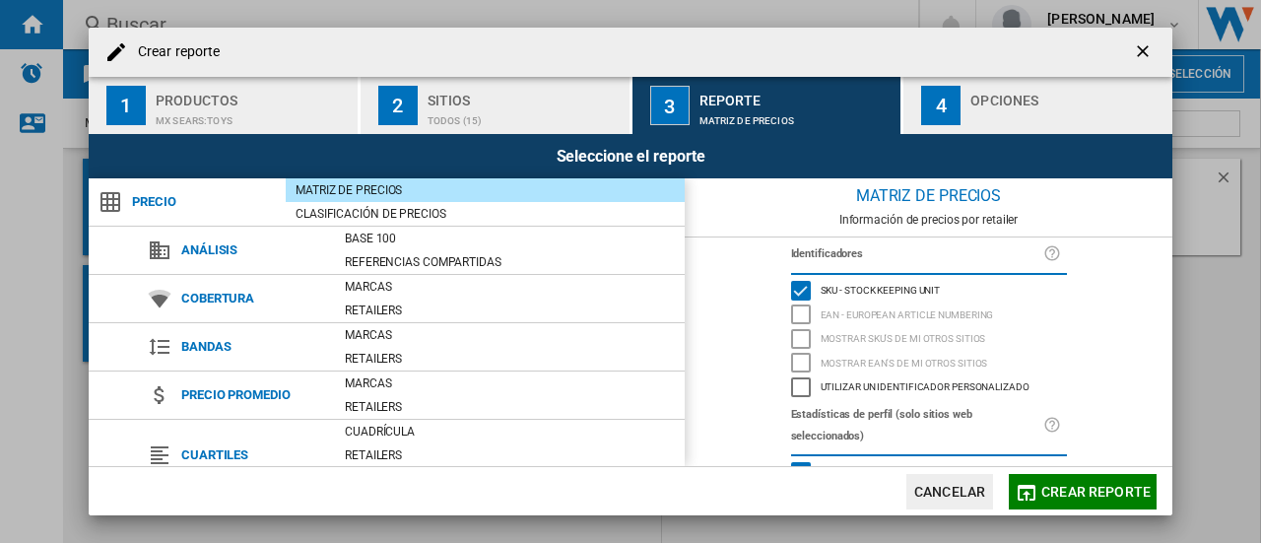
click at [201, 449] on span "Cuartiles" at bounding box center [252, 455] width 163 height 28
click at [398, 443] on div "Retailers" at bounding box center [510, 455] width 350 height 24
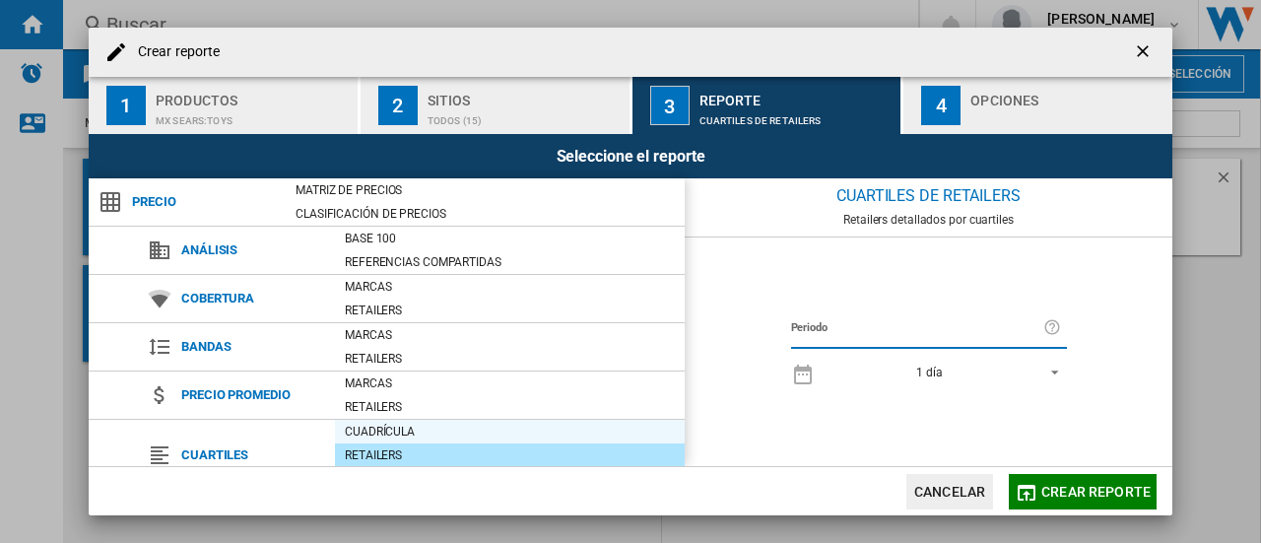
click at [385, 434] on div "Cuadrícula" at bounding box center [510, 432] width 350 height 20
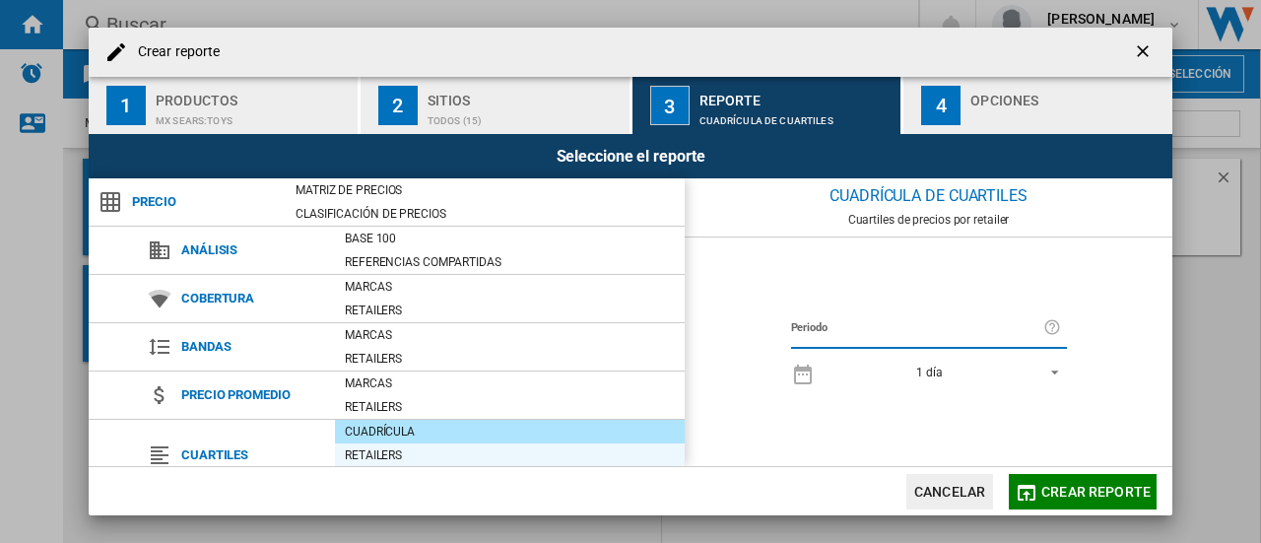
click at [387, 456] on div "Retailers" at bounding box center [510, 455] width 350 height 20
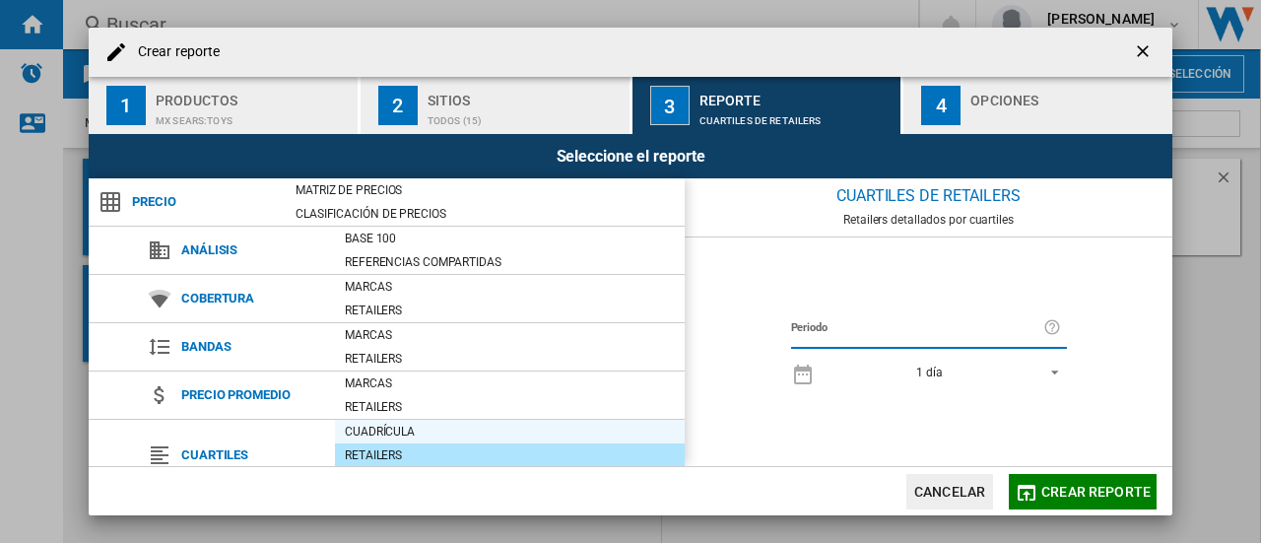
click at [434, 428] on div "Cuadrícula" at bounding box center [510, 432] width 350 height 20
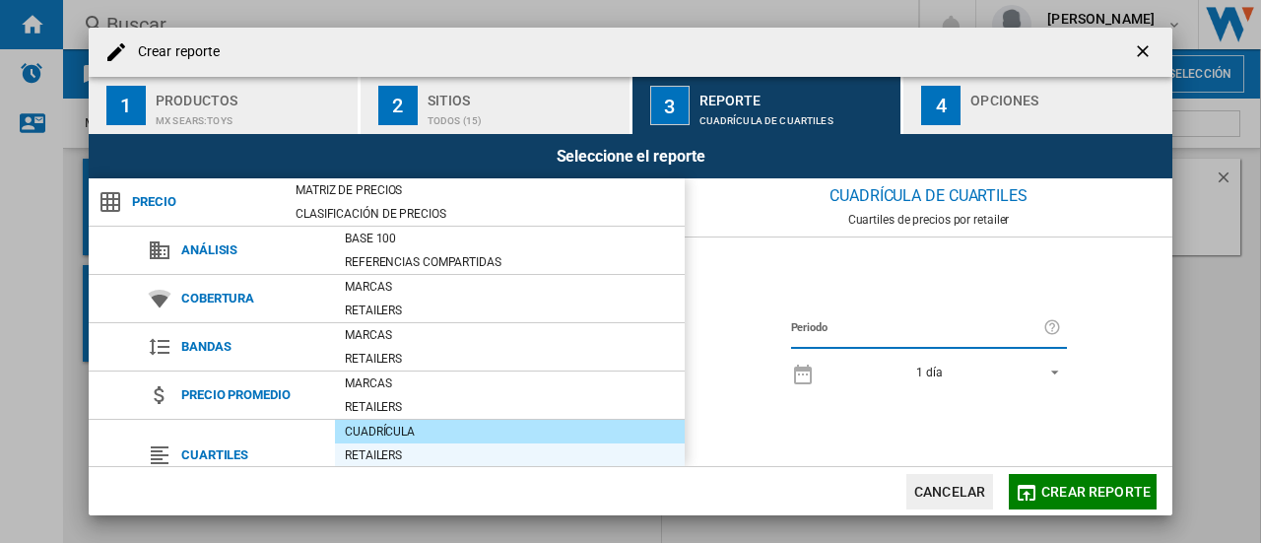
click at [413, 445] on div "Retailers" at bounding box center [510, 455] width 350 height 20
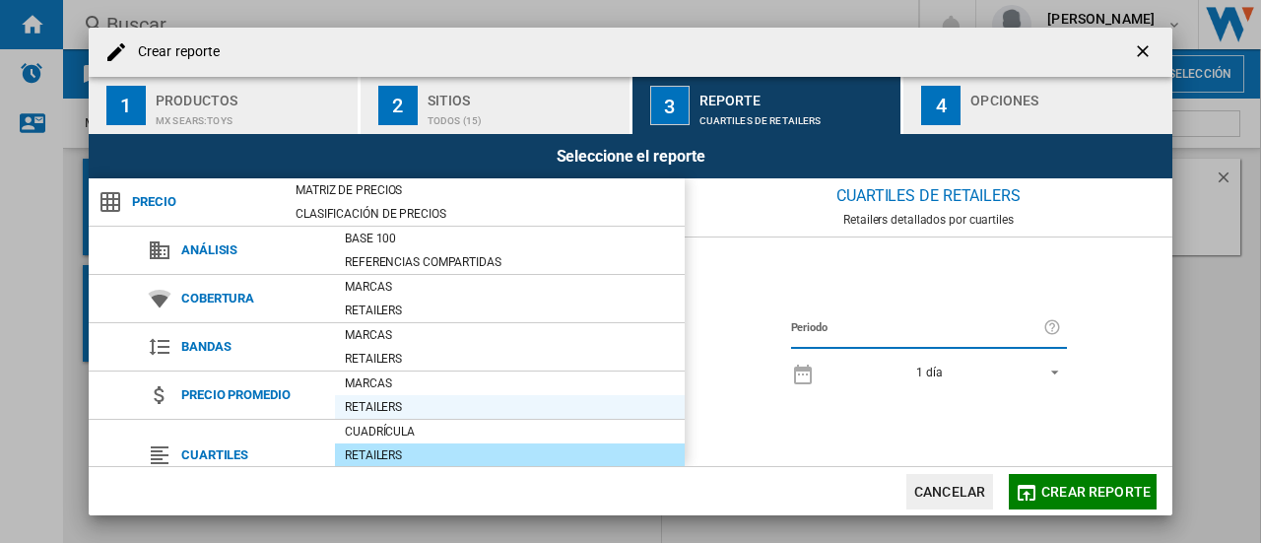
click at [451, 415] on div "Retailers" at bounding box center [510, 407] width 350 height 20
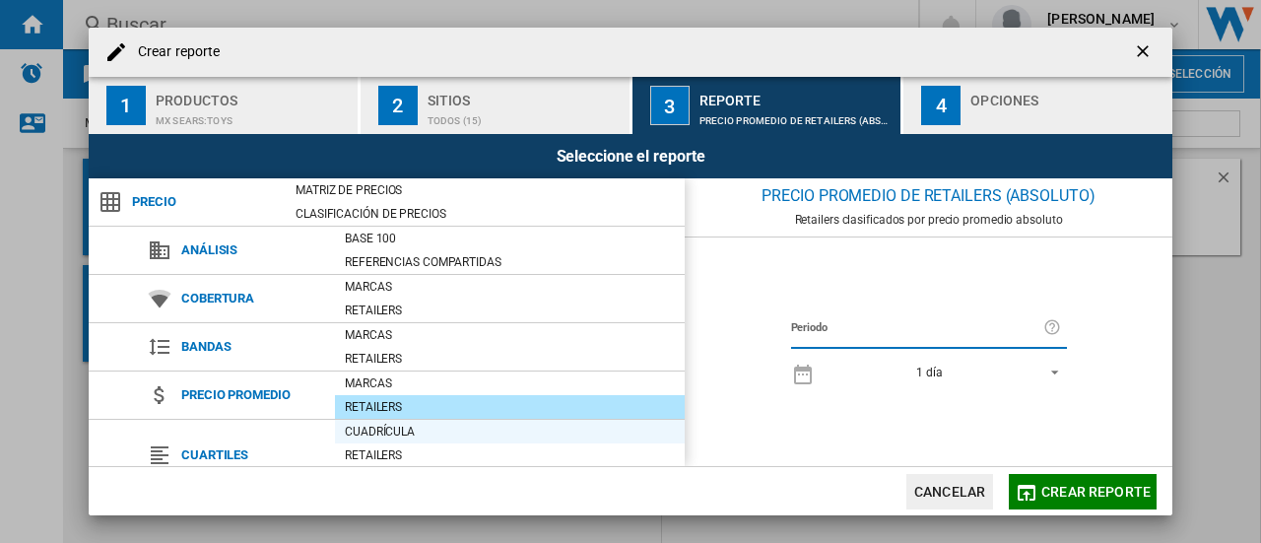
click at [422, 430] on div "Cuadrícula" at bounding box center [510, 432] width 350 height 20
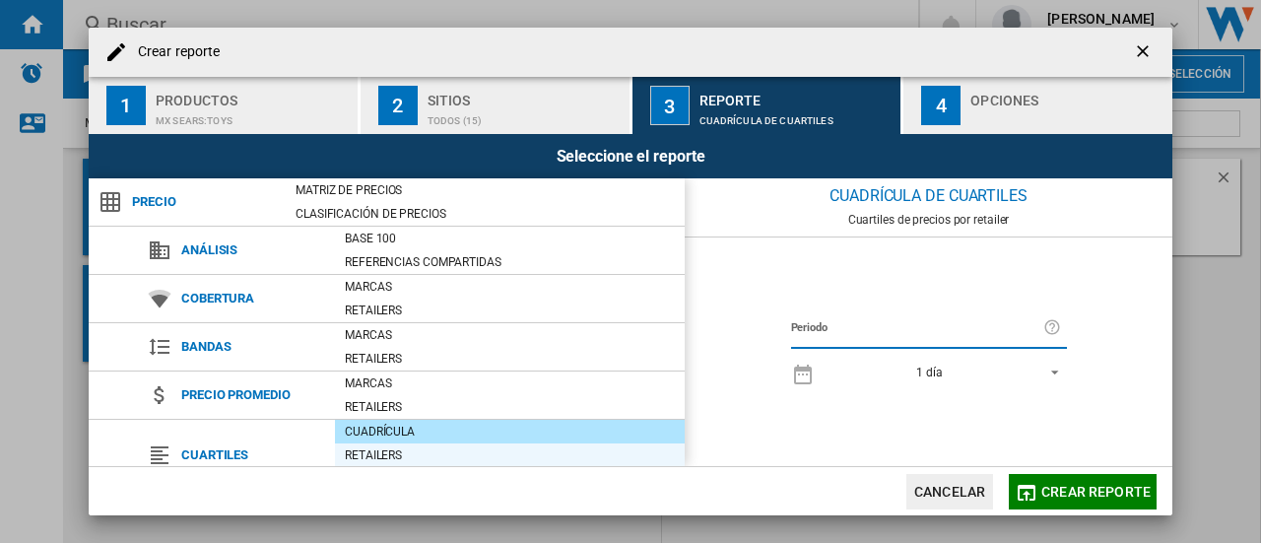
click at [386, 443] on div "Retailers" at bounding box center [510, 455] width 350 height 24
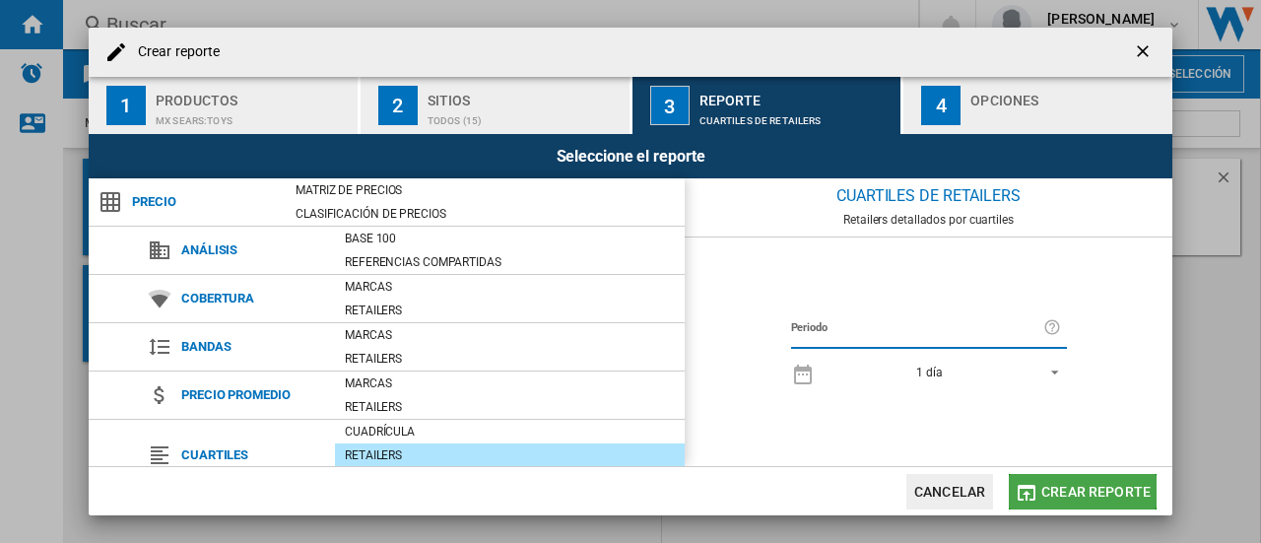
click at [1074, 482] on button "Crear reporte" at bounding box center [1083, 491] width 148 height 35
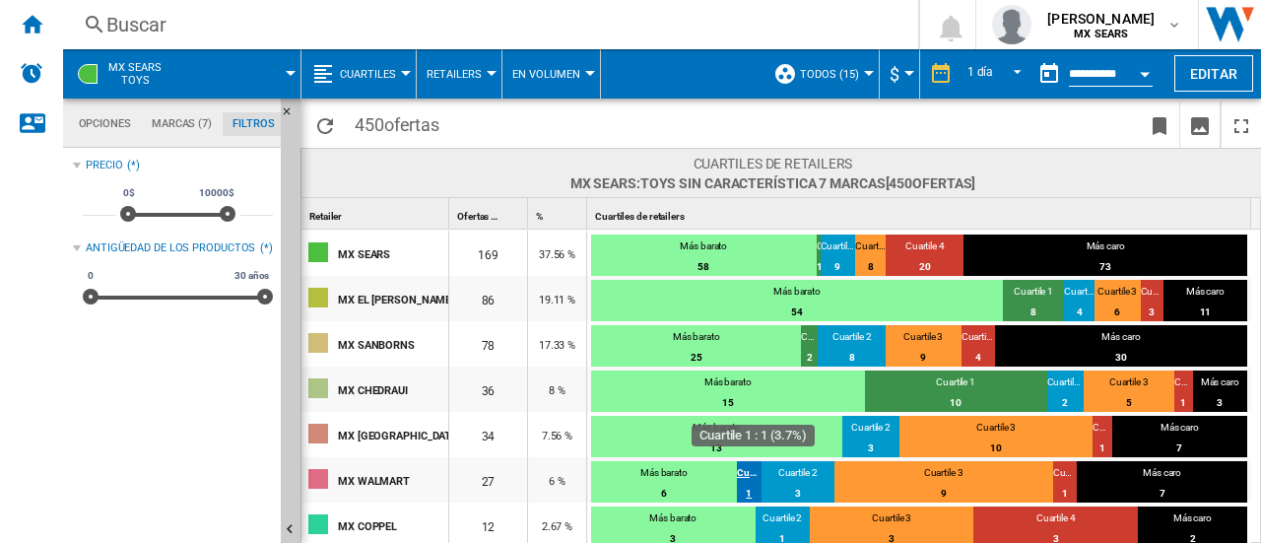
scroll to position [47, 0]
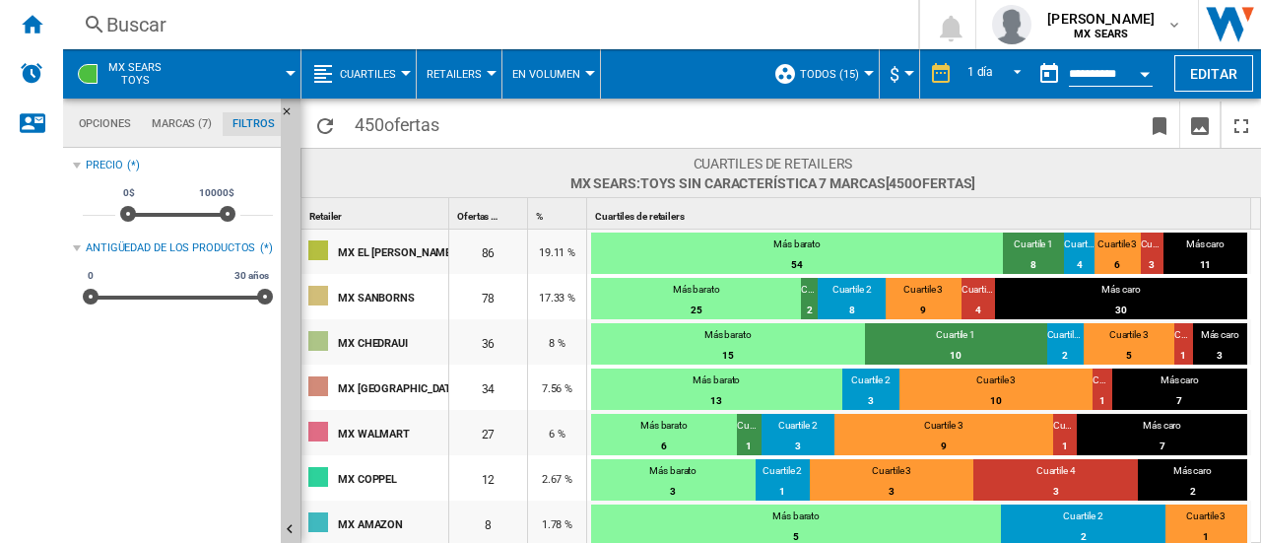
click at [1135, 70] on button "Open calendar" at bounding box center [1144, 70] width 35 height 35
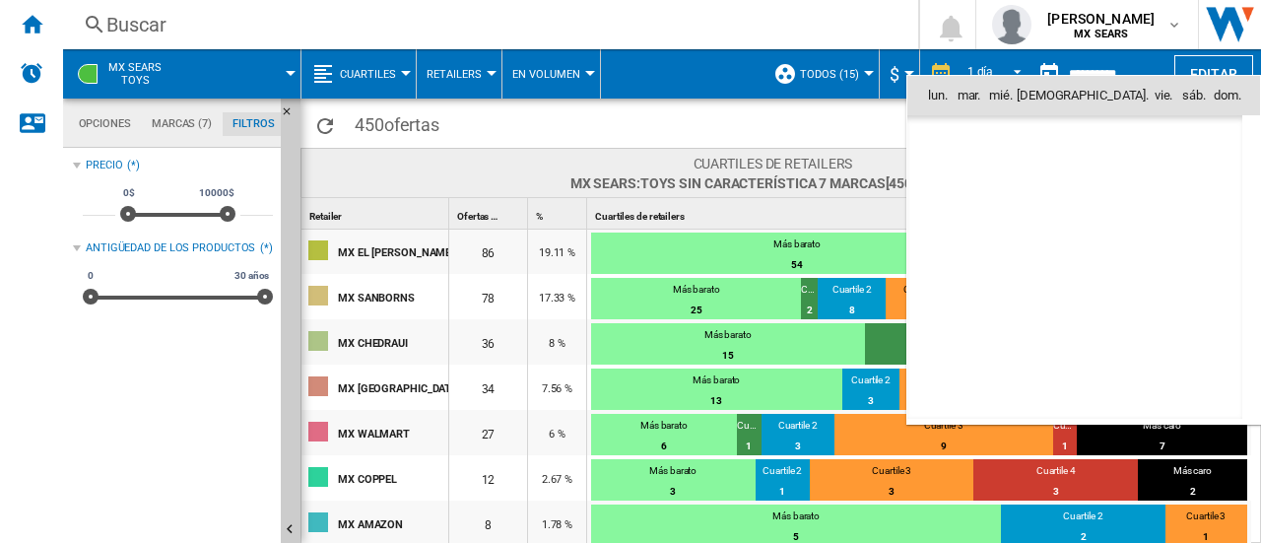
scroll to position [9396, 0]
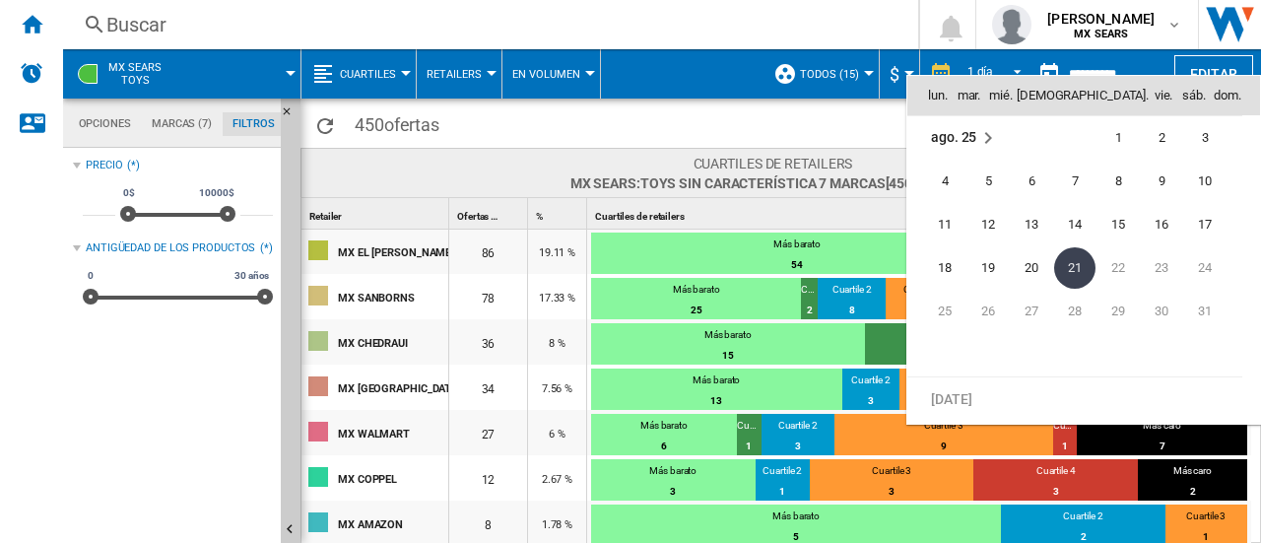
click at [985, 137] on md-icon "August 2025" at bounding box center [988, 138] width 24 height 24
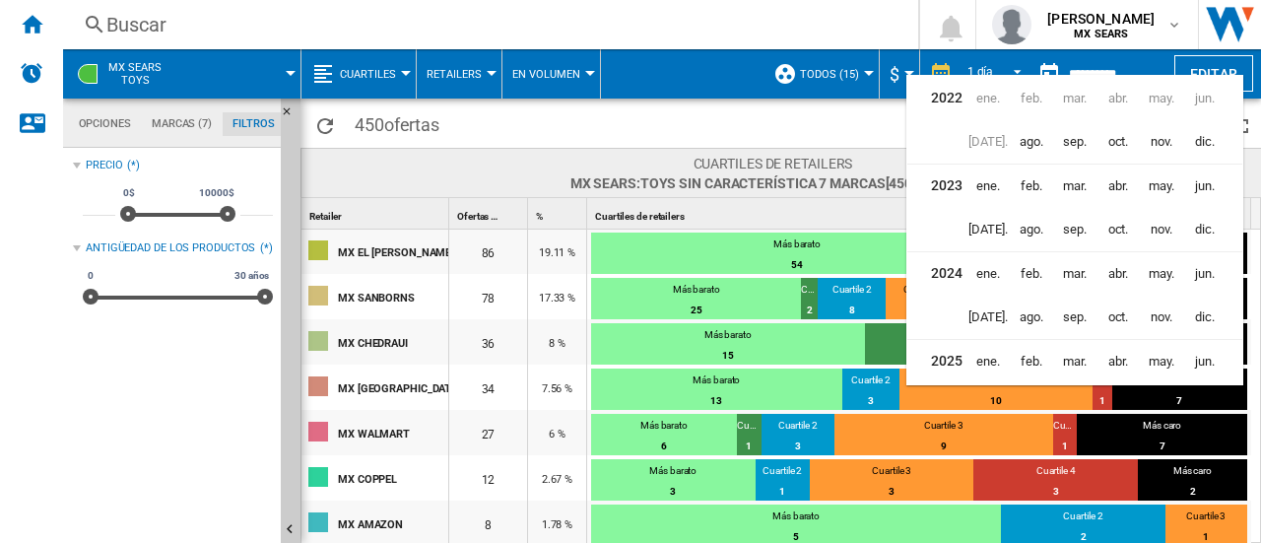
scroll to position [46, 0]
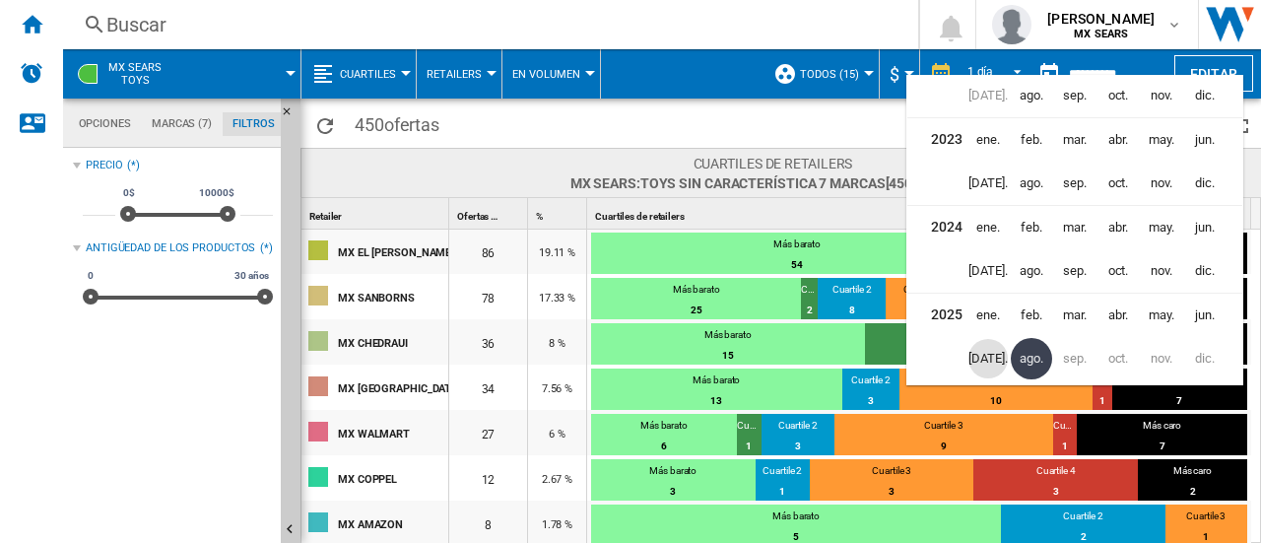
click at [985, 359] on span "[DATE]." at bounding box center [987, 358] width 39 height 39
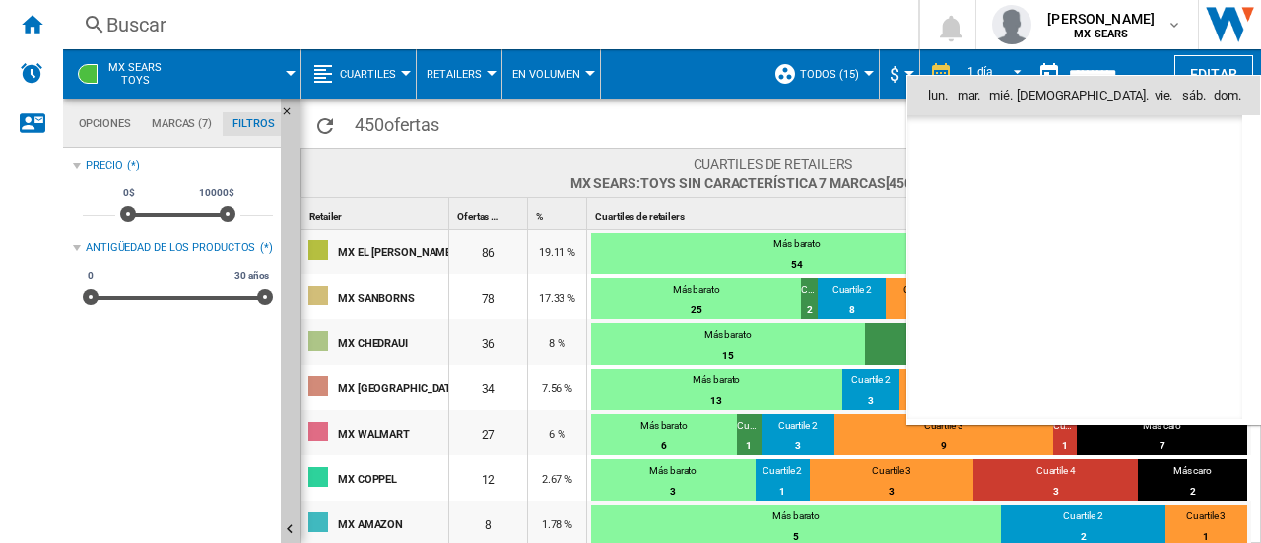
scroll to position [9135, 0]
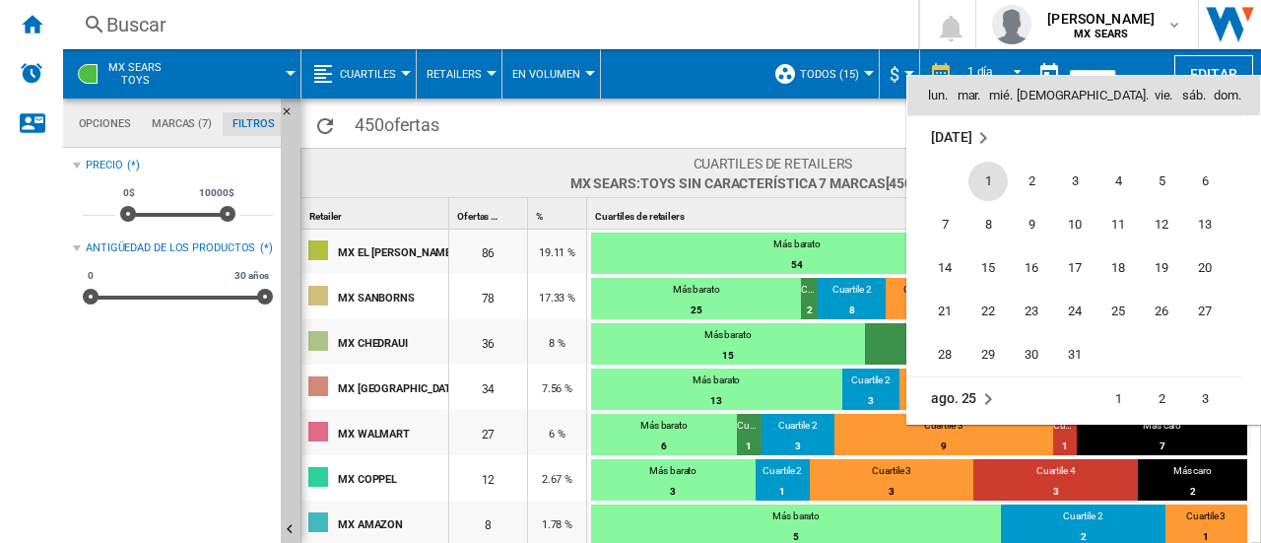
click at [983, 174] on span "1" at bounding box center [987, 181] width 39 height 39
type input "**********"
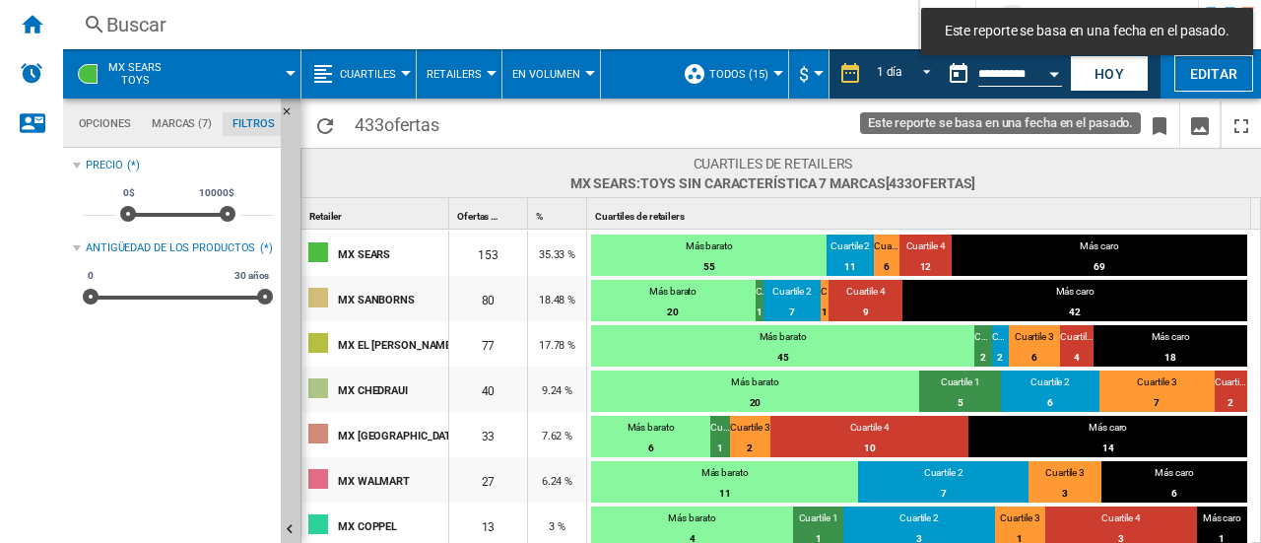
click at [1047, 70] on button "Open calendar" at bounding box center [1053, 70] width 35 height 35
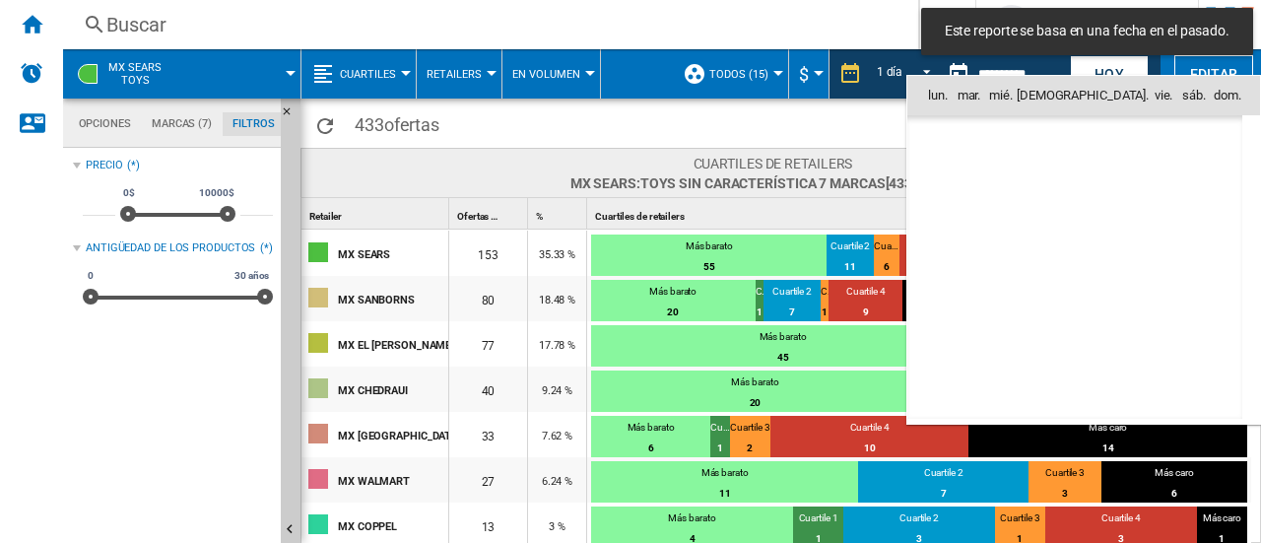
scroll to position [9135, 0]
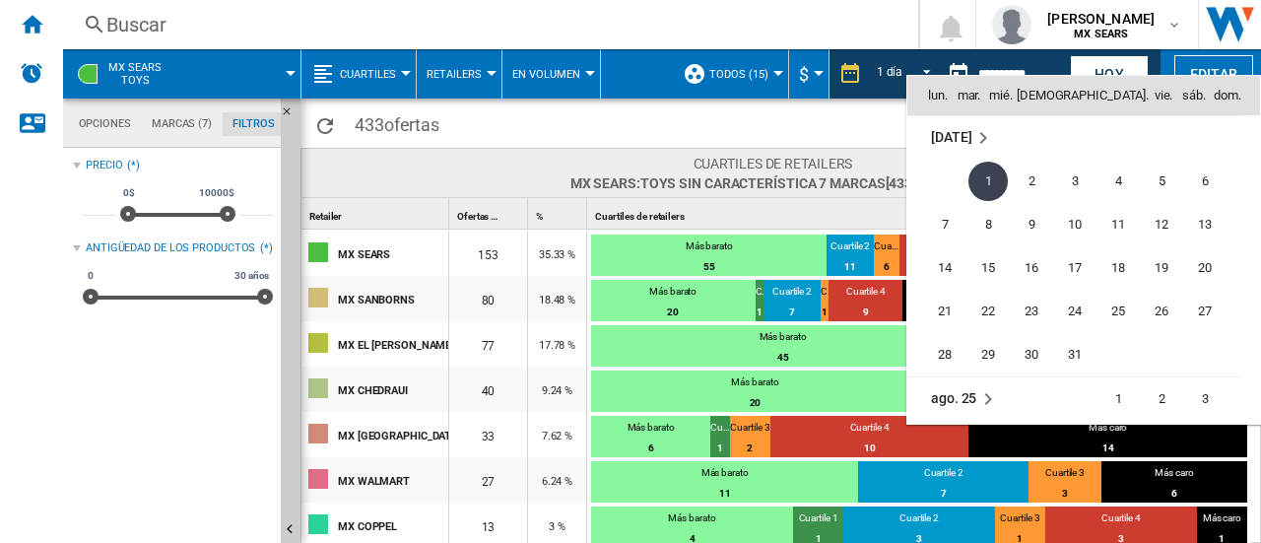
click at [869, 119] on div at bounding box center [630, 271] width 1261 height 543
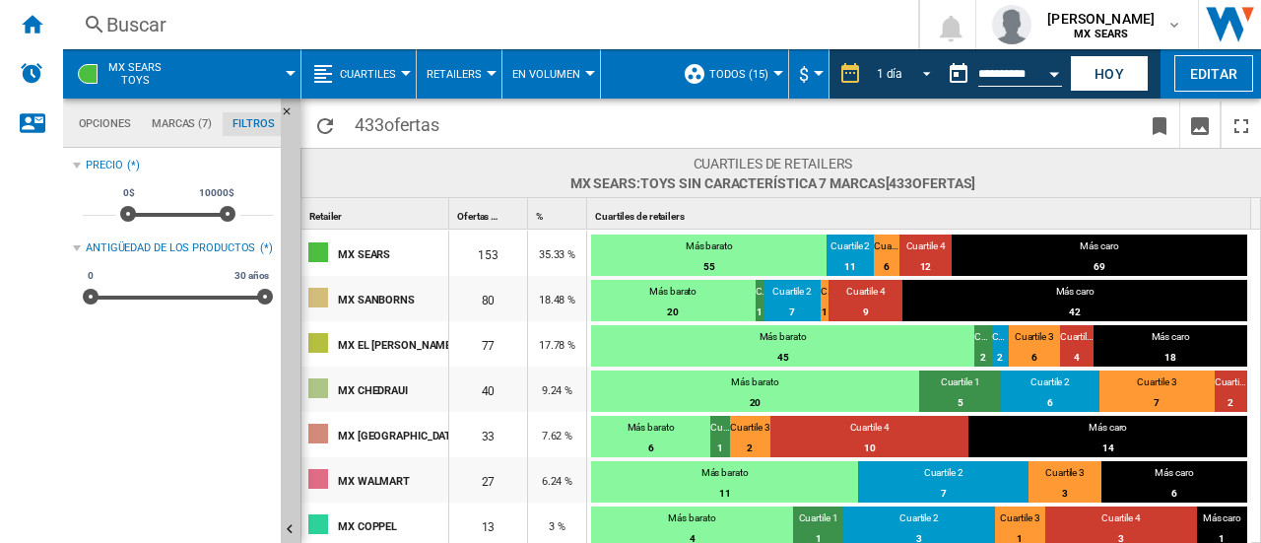
click at [918, 79] on span "REPORTS.WIZARD.STEPS.REPORT.STEPS.REPORT_OPTIONS.PERIOD: 1 día" at bounding box center [921, 72] width 24 height 18
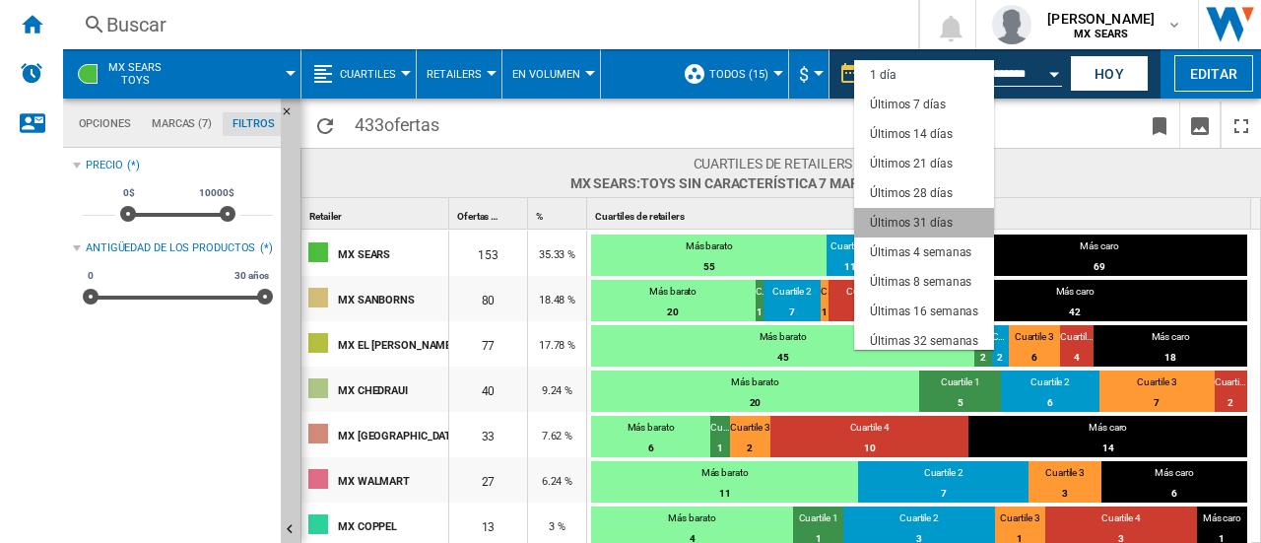
click at [926, 217] on div "Últimos 31 días" at bounding box center [911, 223] width 83 height 17
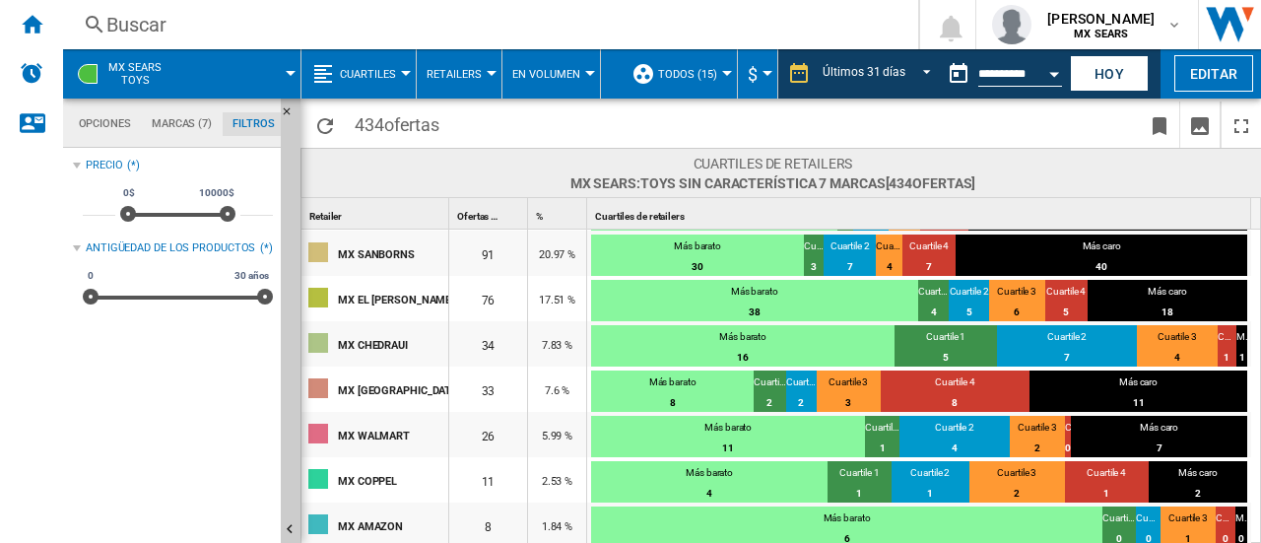
scroll to position [47, 0]
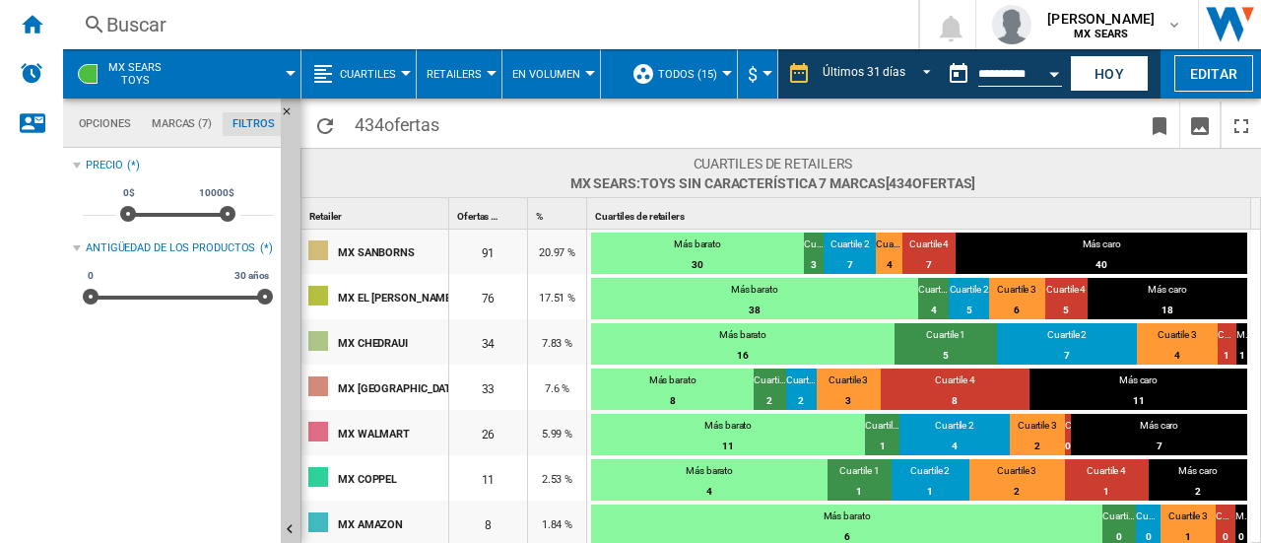
click at [1030, 518] on div "Más barato" at bounding box center [846, 518] width 511 height 18
click at [892, 479] on div "Cuartile 2" at bounding box center [930, 473] width 78 height 18
click at [971, 431] on div "Cuartile 2" at bounding box center [954, 428] width 110 height 18
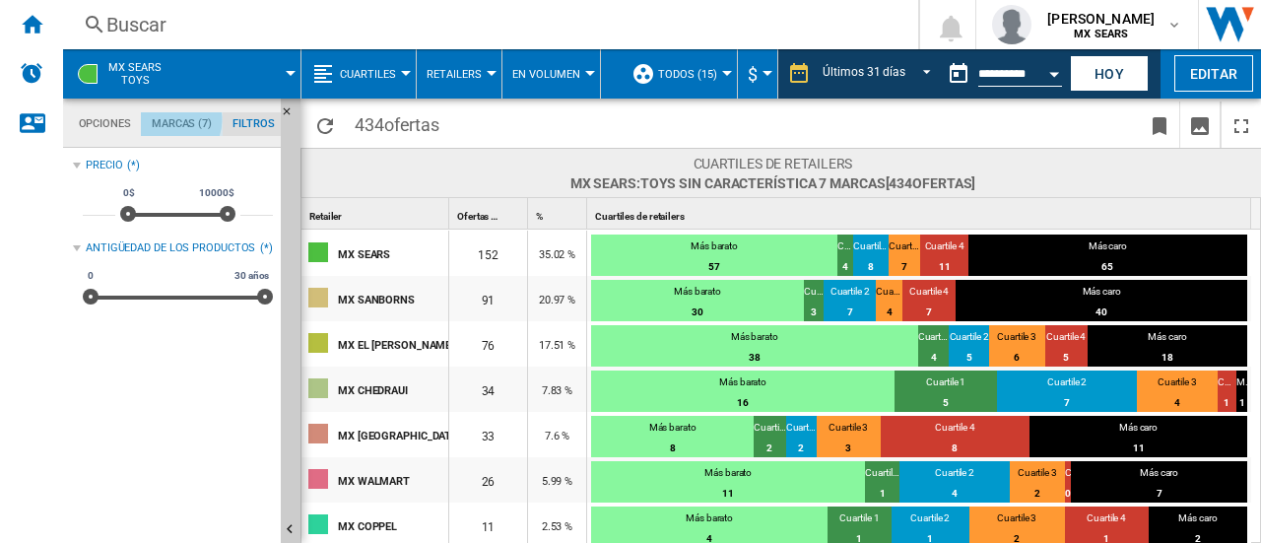
click at [173, 120] on md-tab-item "Marcas (7)" at bounding box center [181, 124] width 81 height 24
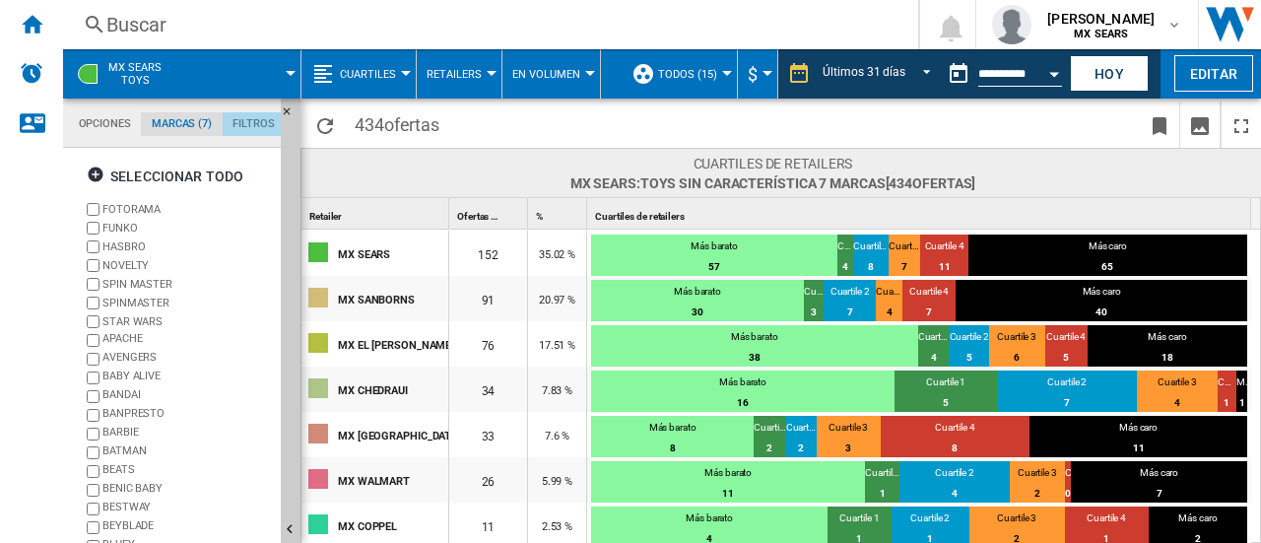
click at [250, 124] on md-tab-item "Filtros" at bounding box center [254, 124] width 62 height 24
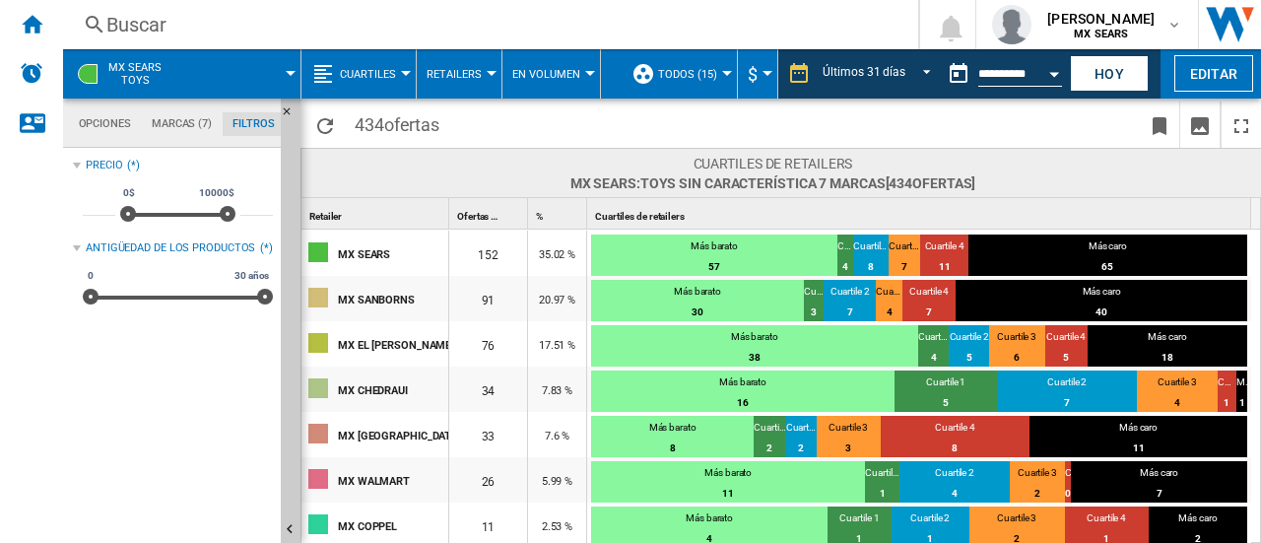
scroll to position [128, 0]
click at [406, 78] on md-menu "Cuartiles Precio Matriz de precios Clasificación de precios Análisis Base 100 R…" at bounding box center [358, 73] width 115 height 49
click at [382, 72] on span "Cuartiles" at bounding box center [368, 74] width 56 height 13
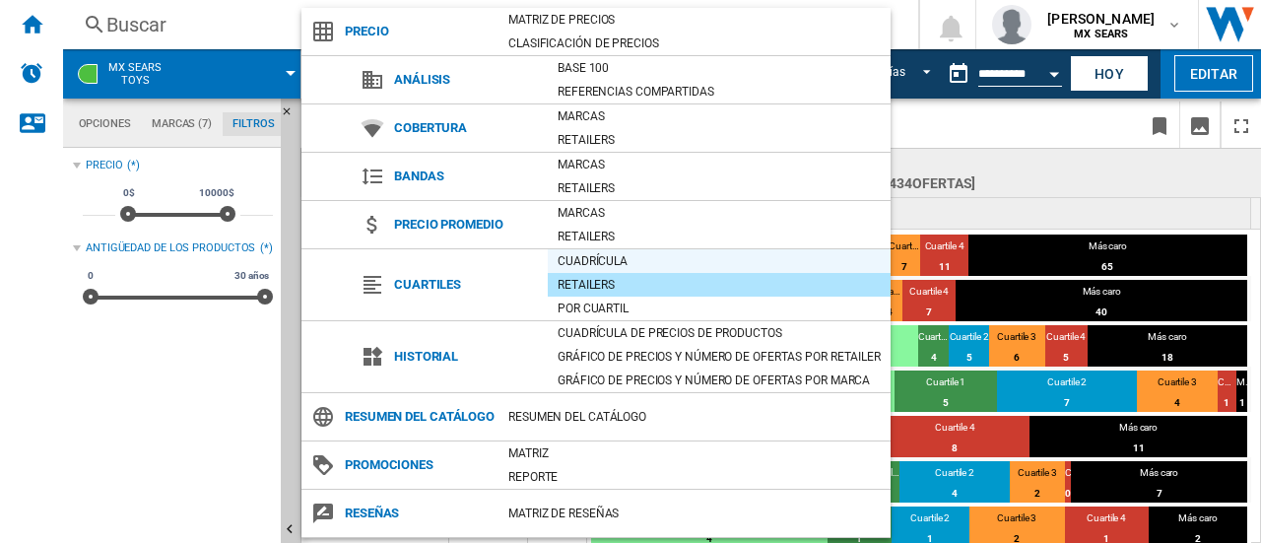
click at [583, 262] on div "Cuadrícula" at bounding box center [719, 261] width 343 height 20
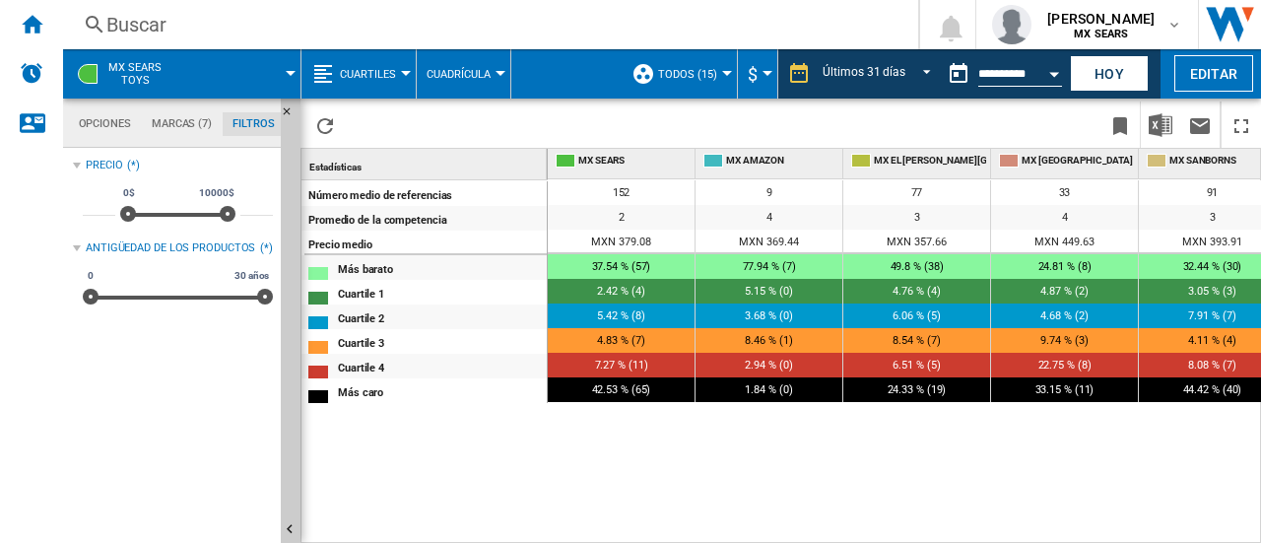
drag, startPoint x: 726, startPoint y: 533, endPoint x: 875, endPoint y: 528, distance: 148.8
click at [875, 528] on div "152 9 77 33 91 26 11 35 2 4 3 4 3 4 4 4 MXN 379.08 MXN 369.44 MXN 357.66 MXN 44…" at bounding box center [905, 361] width 714 height 365
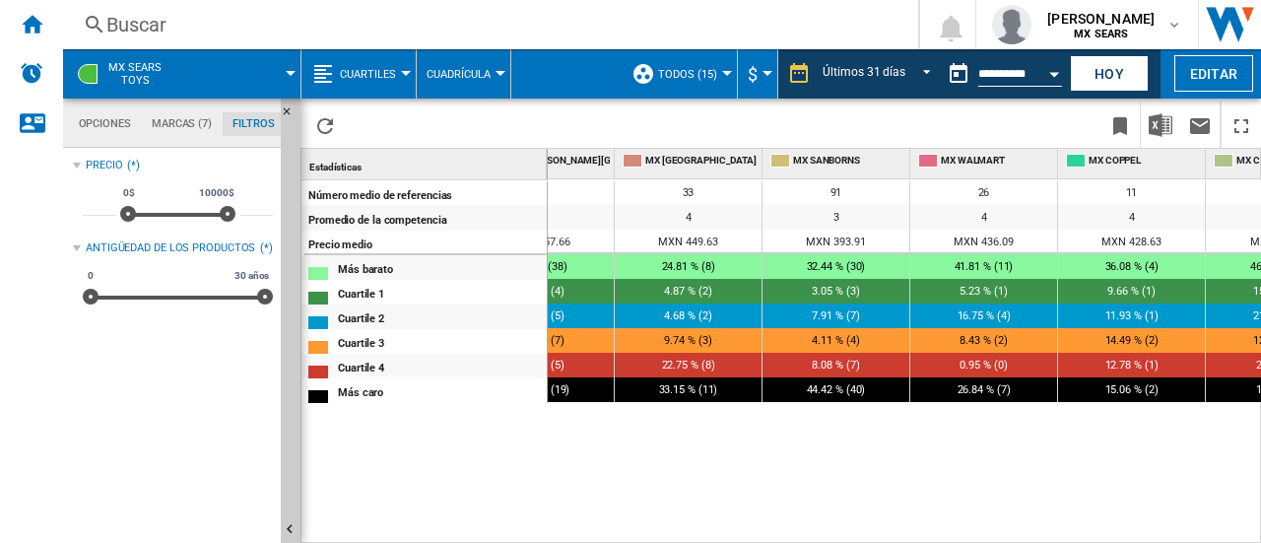
scroll to position [0, 122]
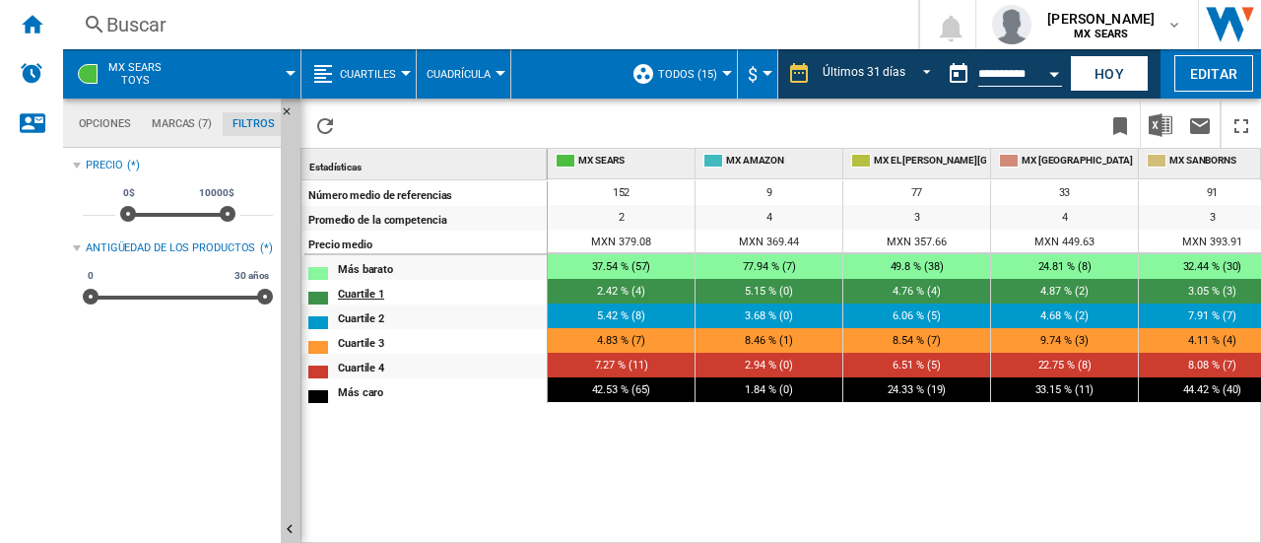
click at [370, 289] on div "Cuartile 1" at bounding box center [442, 292] width 208 height 21
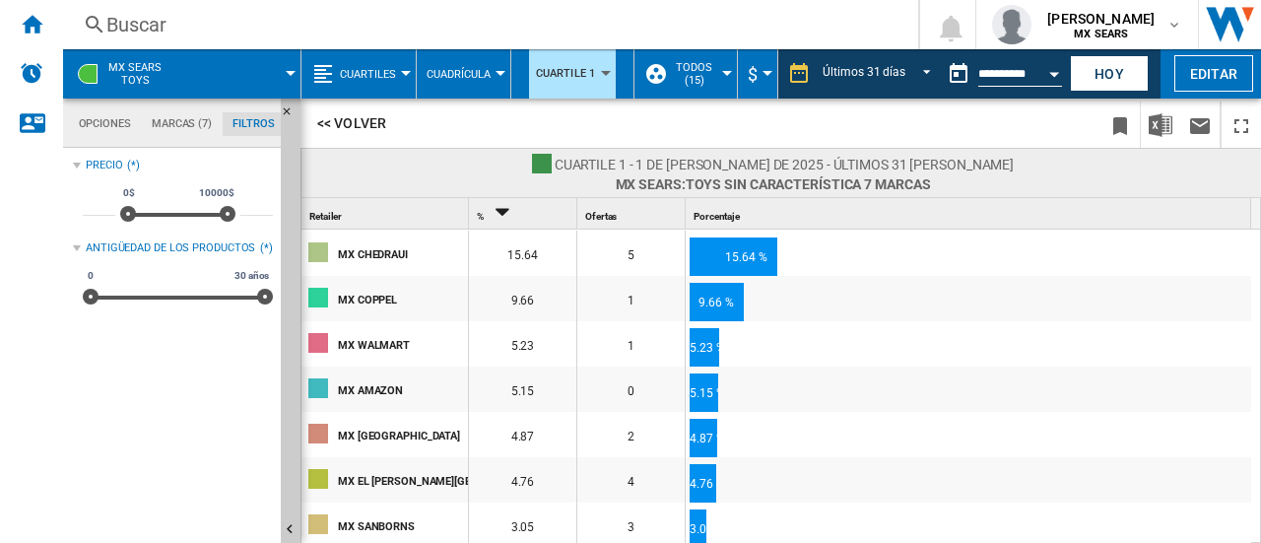
click at [498, 214] on icon "Sort Descending" at bounding box center [502, 212] width 33 height 28
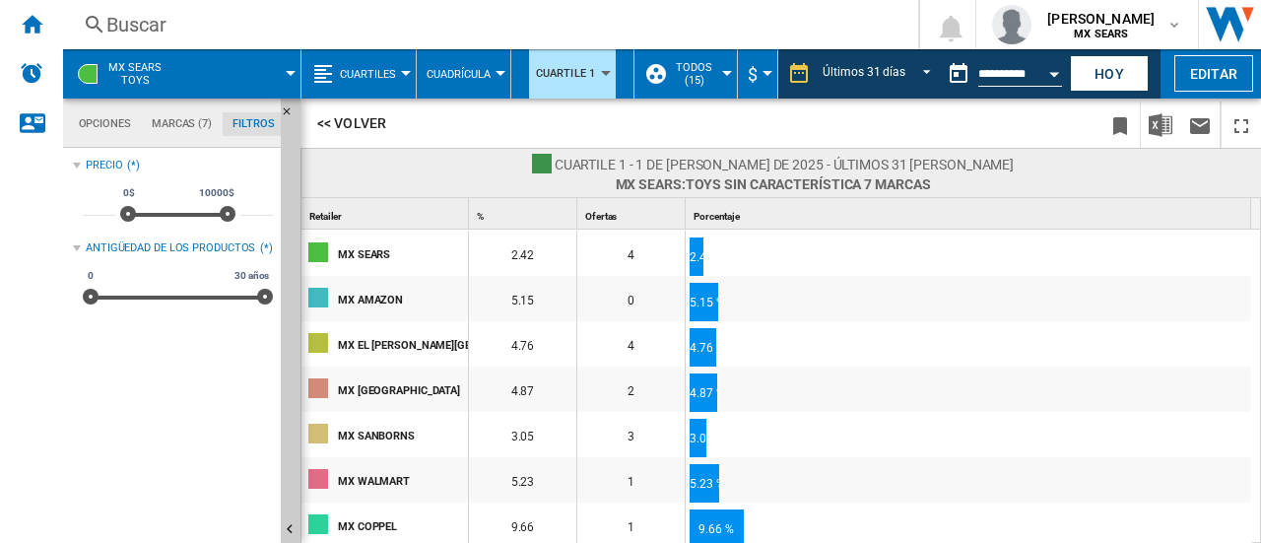
click at [968, 308] on td at bounding box center [982, 302] width 529 height 45
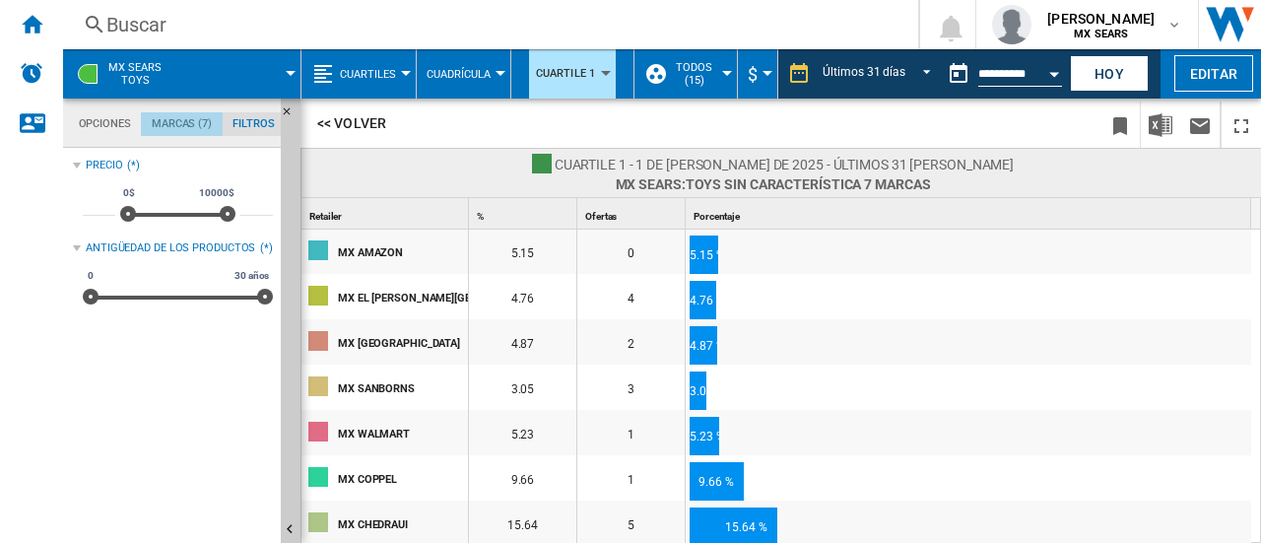
click at [187, 122] on md-tab-item "Marcas (7)" at bounding box center [181, 124] width 81 height 24
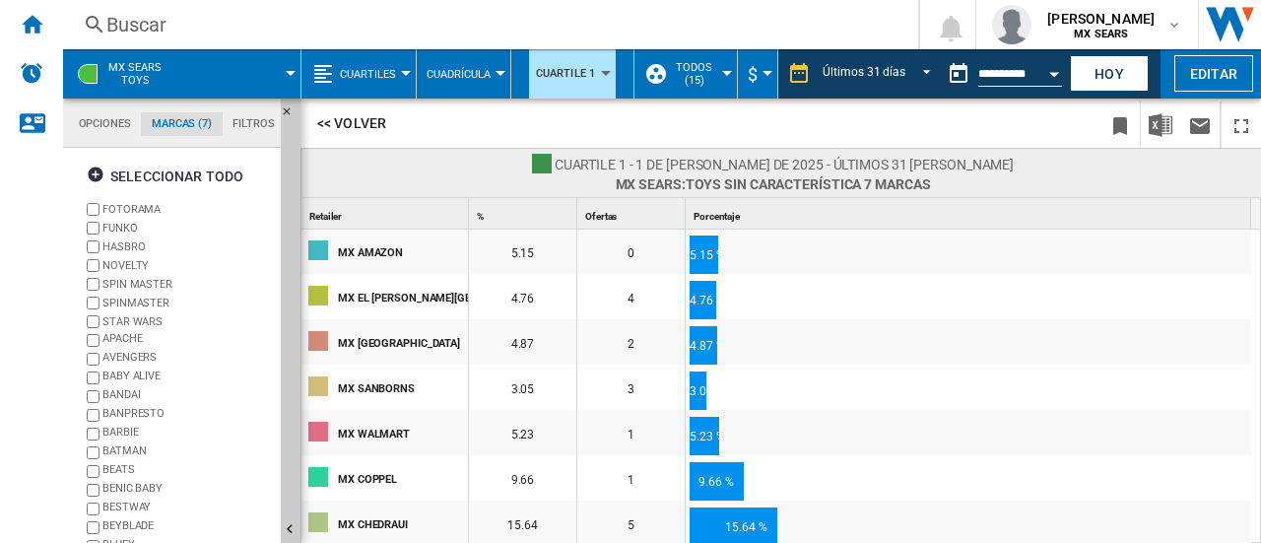
scroll to position [76, 0]
click at [371, 123] on button "<< Volver" at bounding box center [351, 122] width 87 height 37
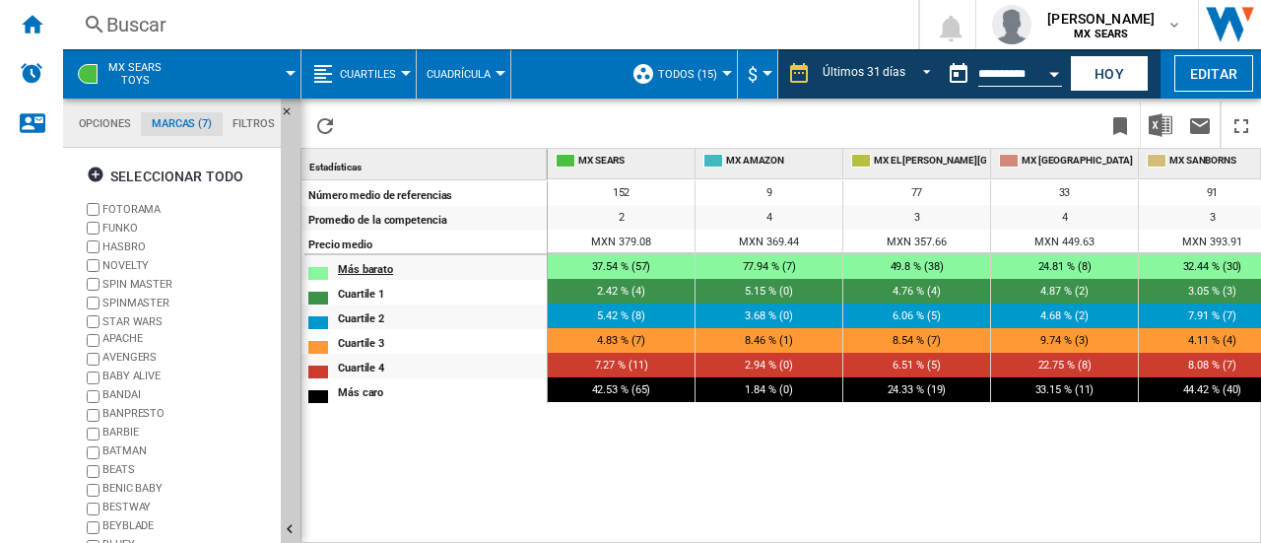
click at [360, 265] on div "Más barato" at bounding box center [442, 267] width 208 height 21
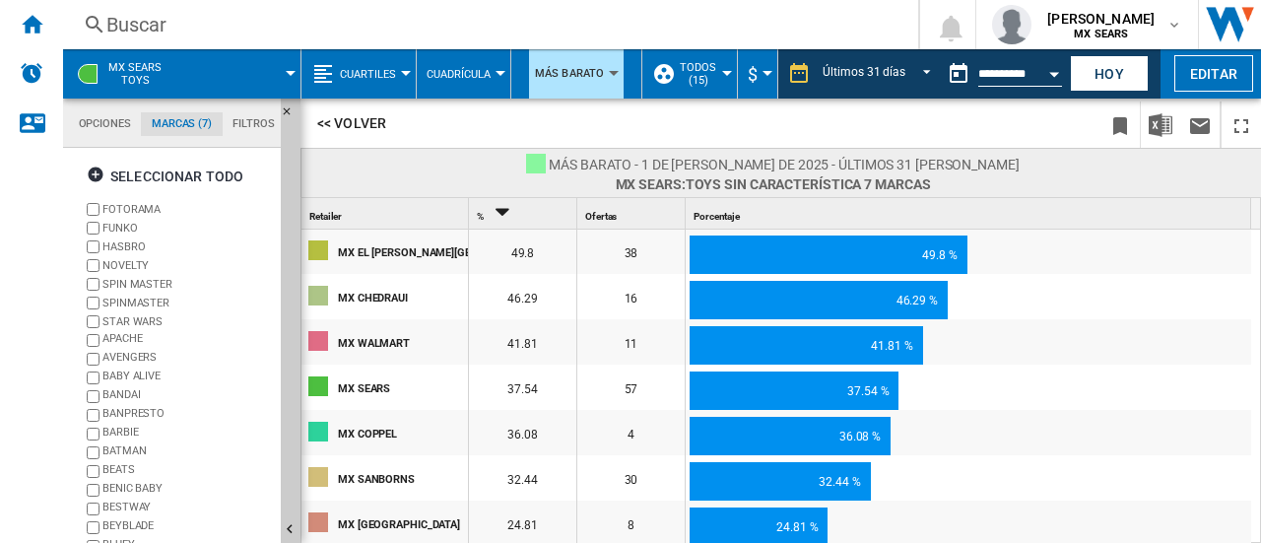
scroll to position [0, 0]
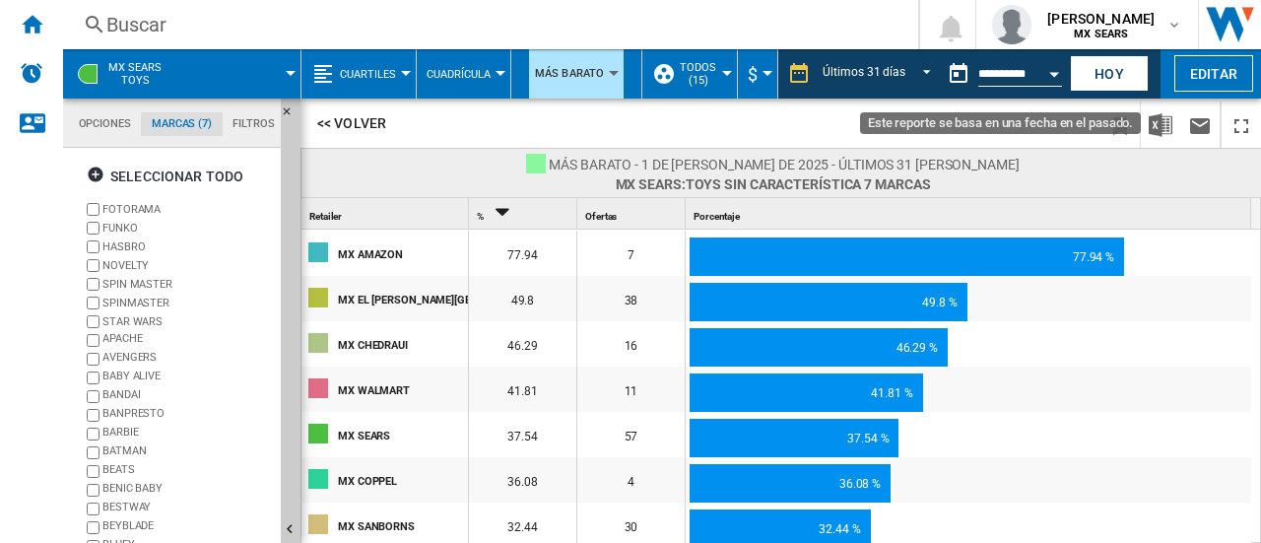
click at [1050, 74] on div "Open calendar" at bounding box center [1054, 74] width 10 height 5
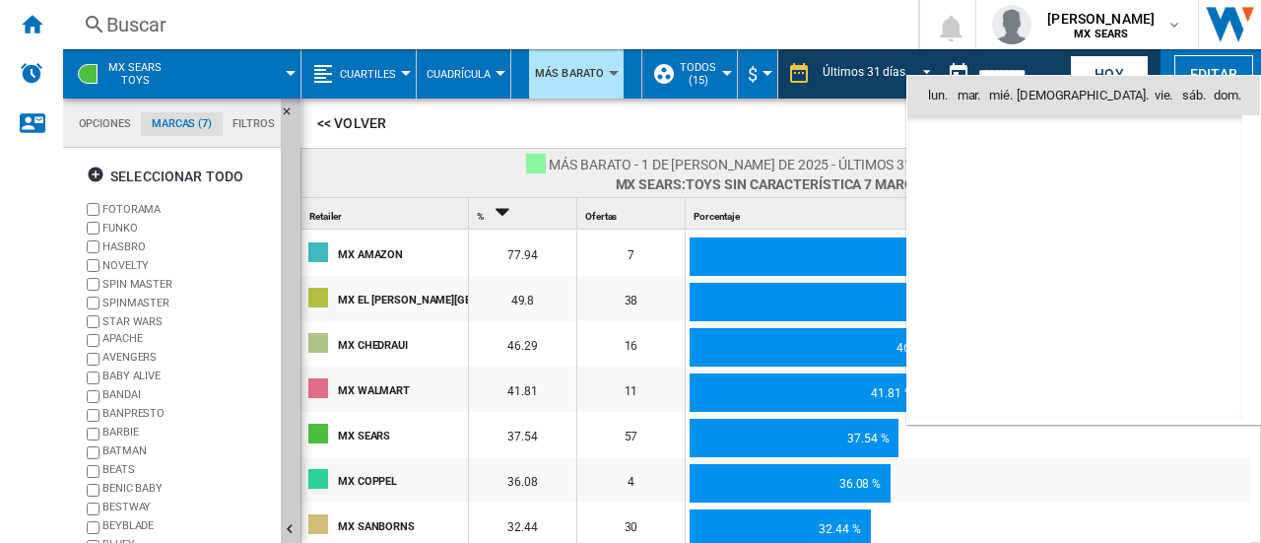
scroll to position [9135, 0]
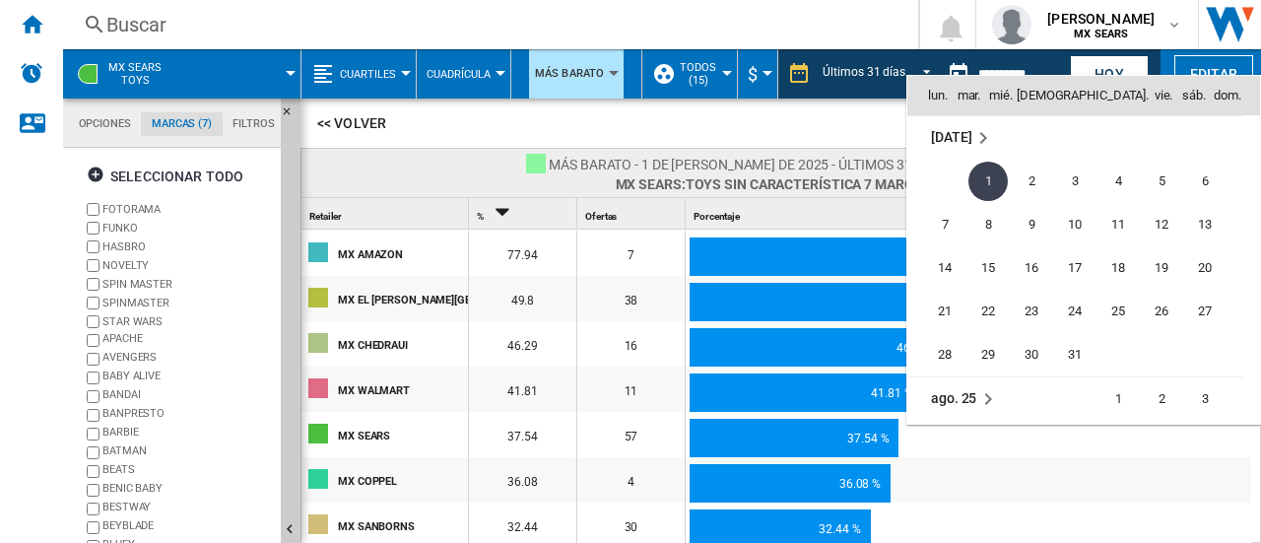
click at [1096, 65] on div at bounding box center [630, 271] width 1261 height 543
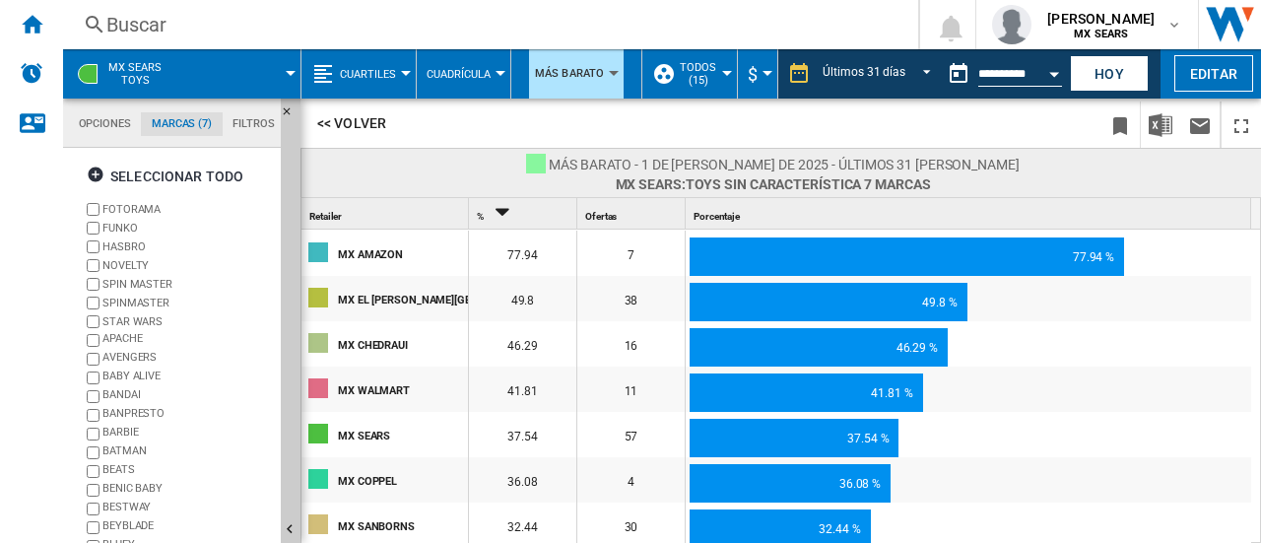
click at [1096, 65] on button "Hoy" at bounding box center [1109, 73] width 79 height 36
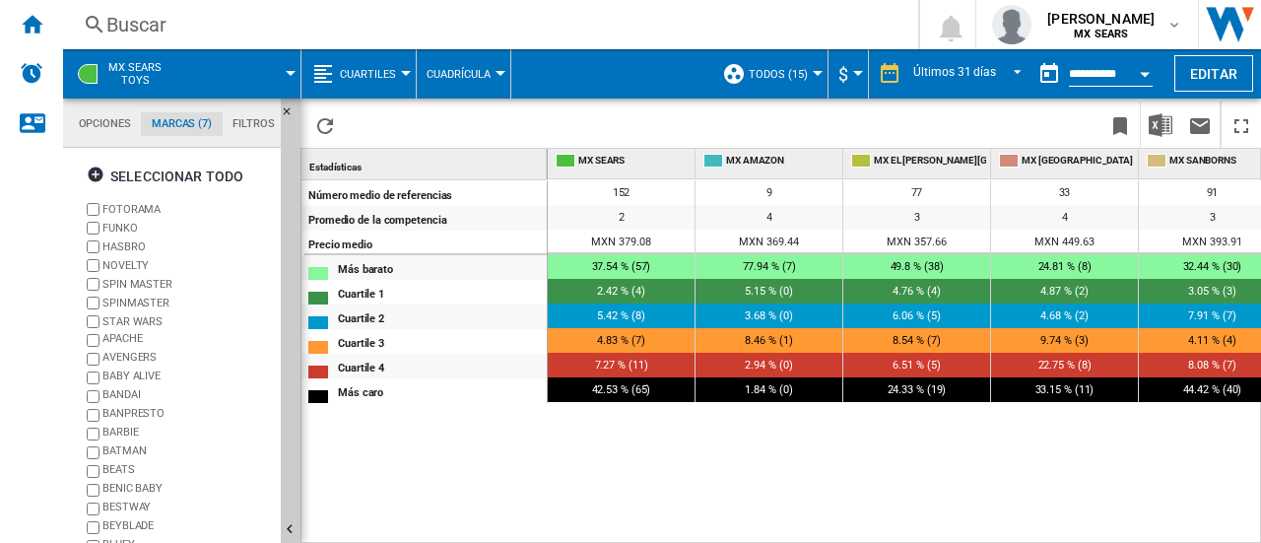
click at [1136, 76] on button "Open calendar" at bounding box center [1144, 70] width 35 height 35
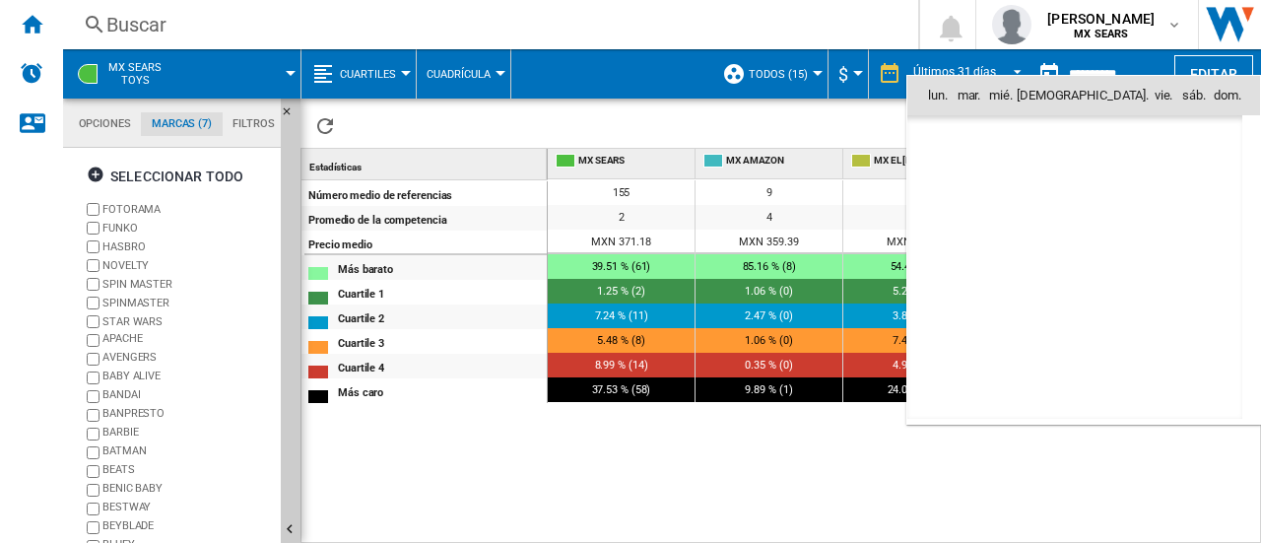
scroll to position [9396, 0]
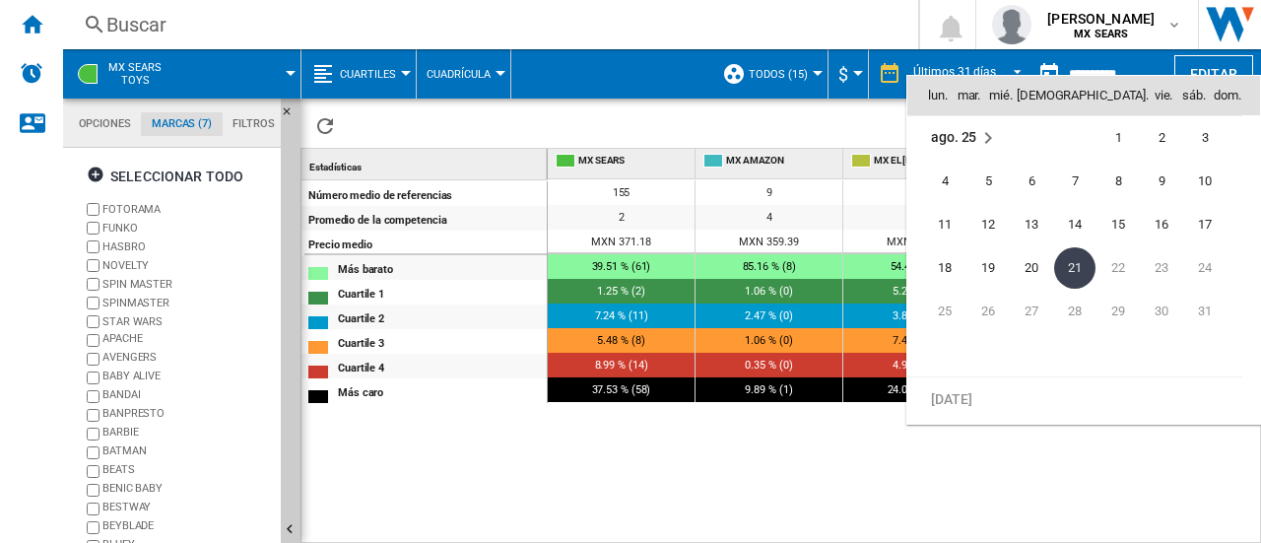
click at [975, 131] on span "ago. 25" at bounding box center [953, 137] width 45 height 16
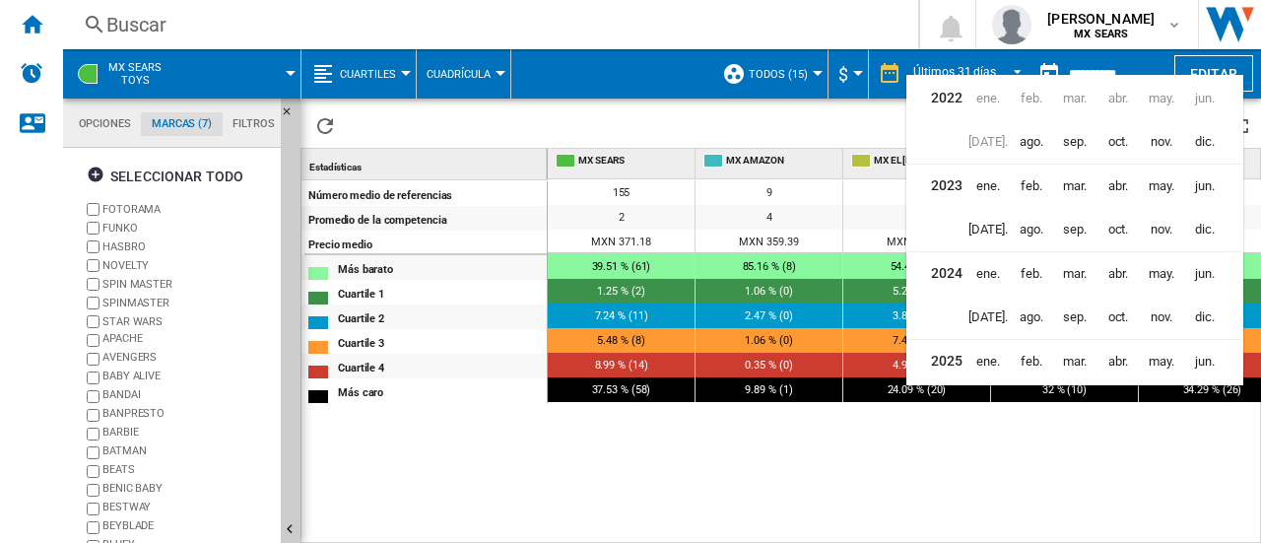
scroll to position [46, 0]
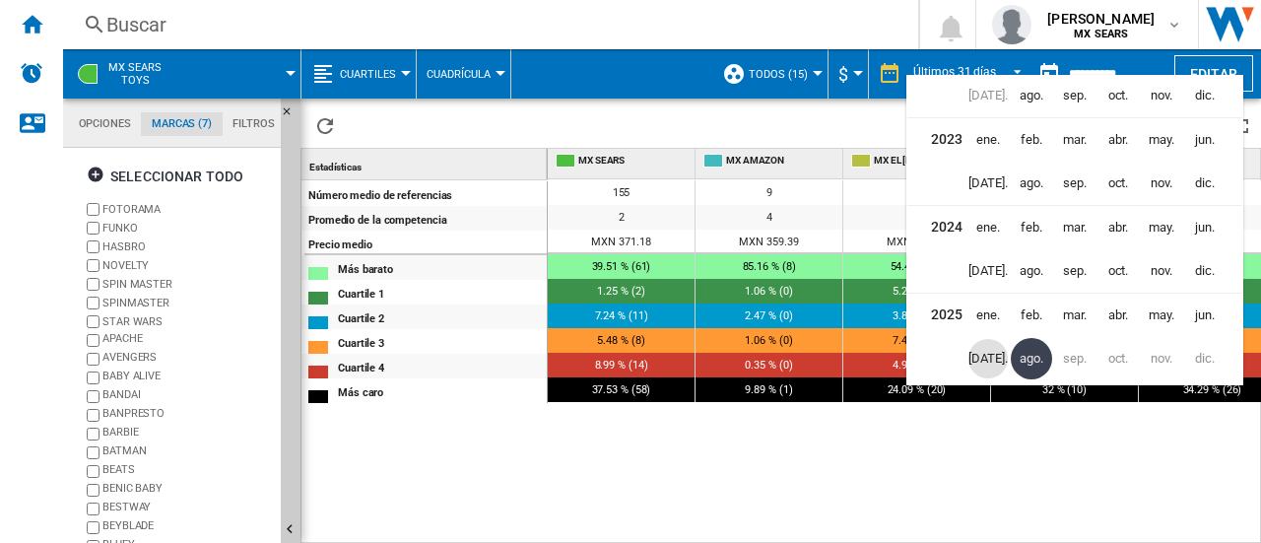
click at [981, 354] on span "[DATE]." at bounding box center [987, 358] width 39 height 39
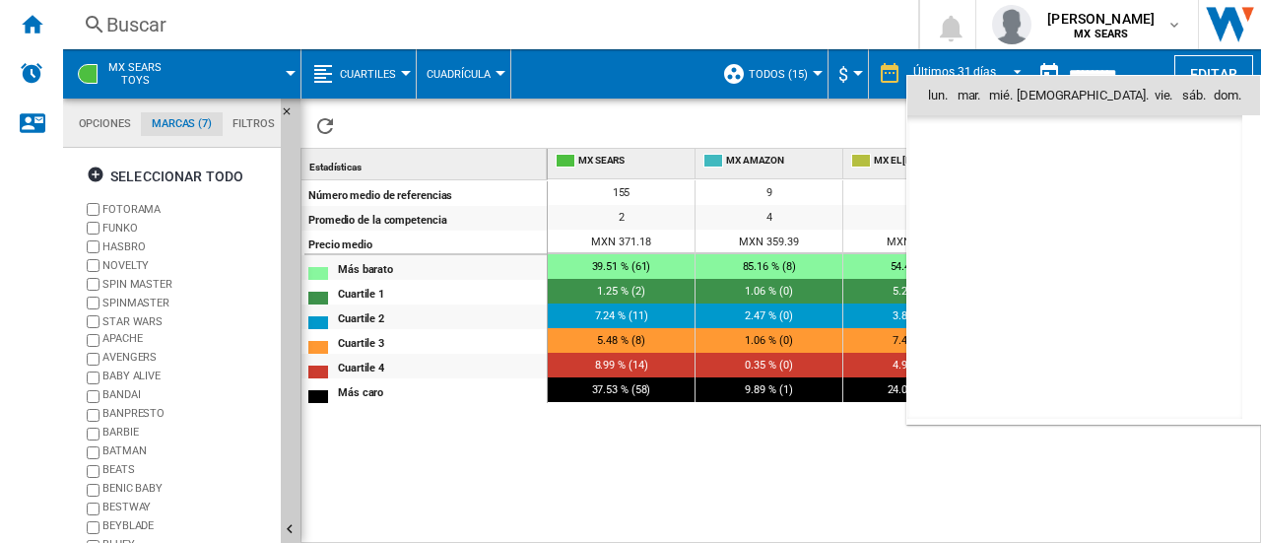
scroll to position [9135, 0]
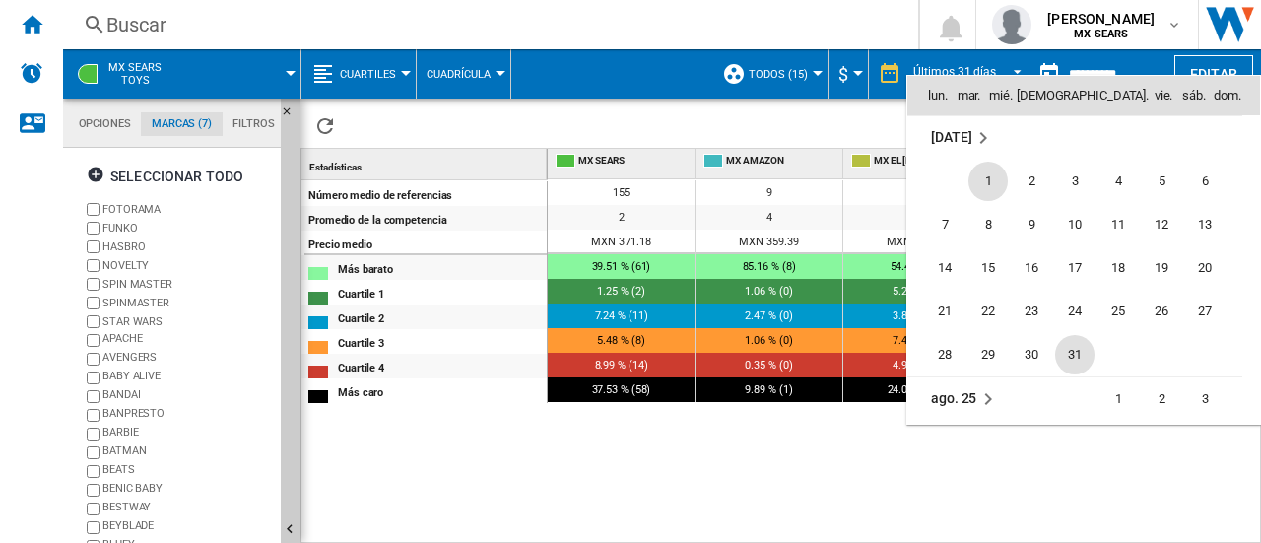
click at [1064, 344] on span "31" at bounding box center [1074, 354] width 39 height 39
type input "**********"
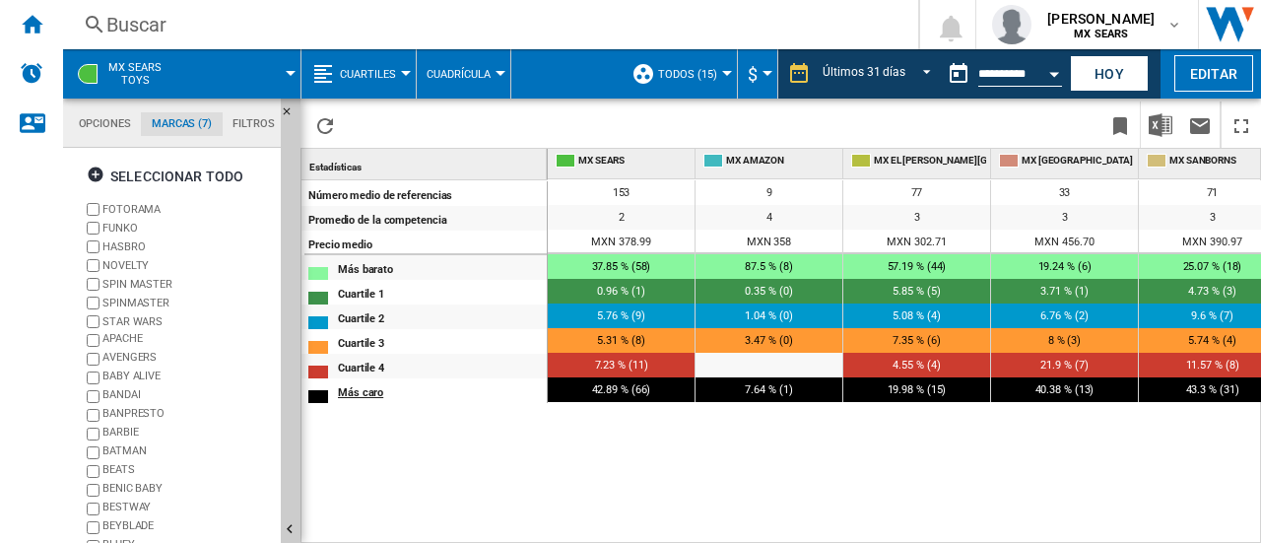
click at [360, 393] on div "Más caro" at bounding box center [442, 390] width 208 height 21
